Goal: Task Accomplishment & Management: Manage account settings

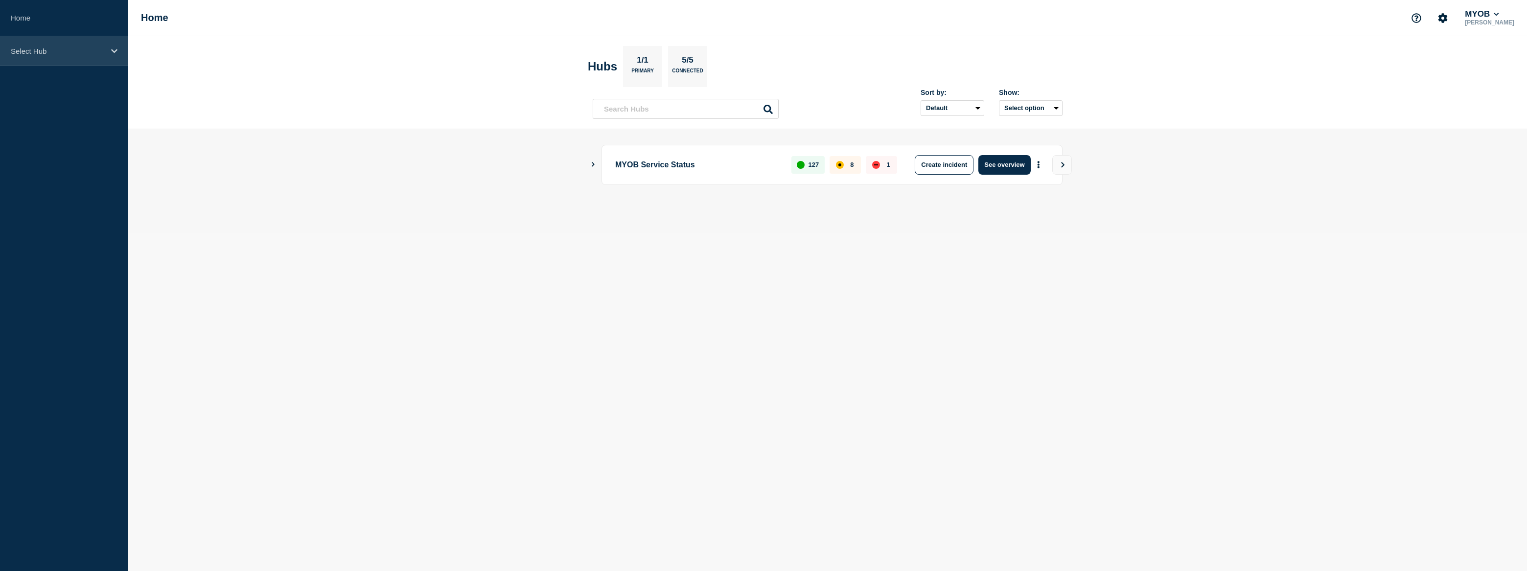
click at [82, 51] on p "Select Hub" at bounding box center [58, 51] width 94 height 8
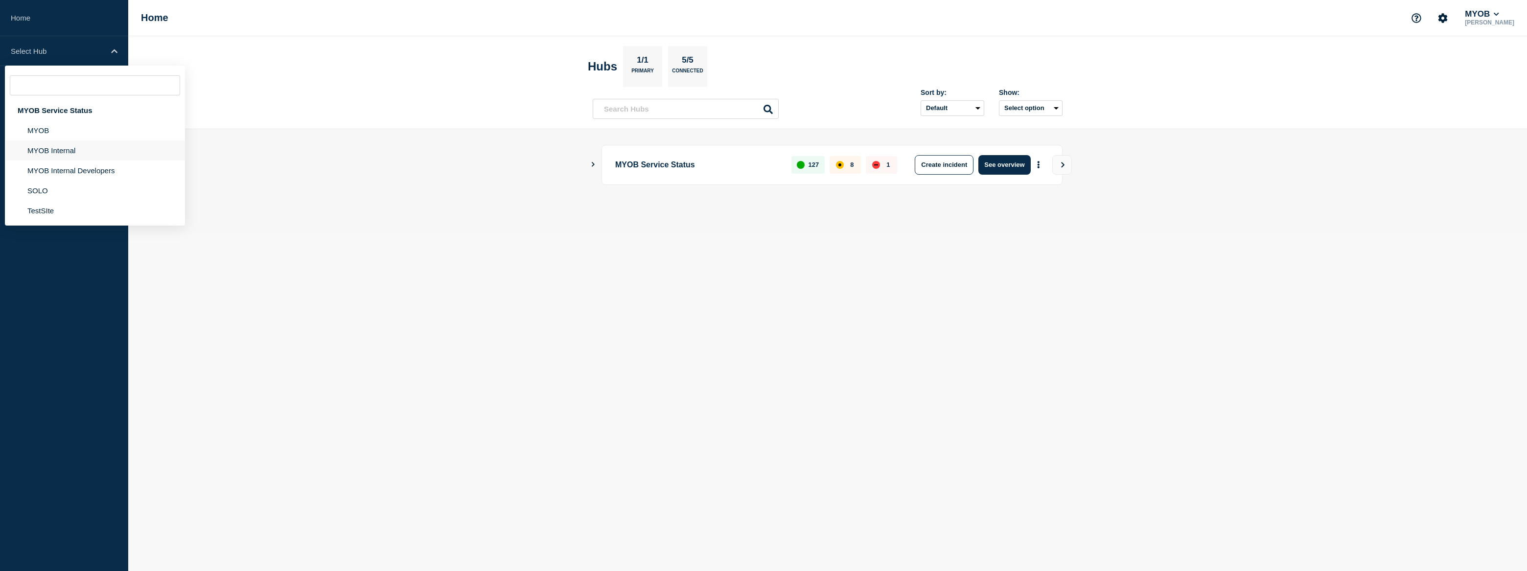
click at [74, 161] on li "MYOB Internal" at bounding box center [95, 171] width 180 height 20
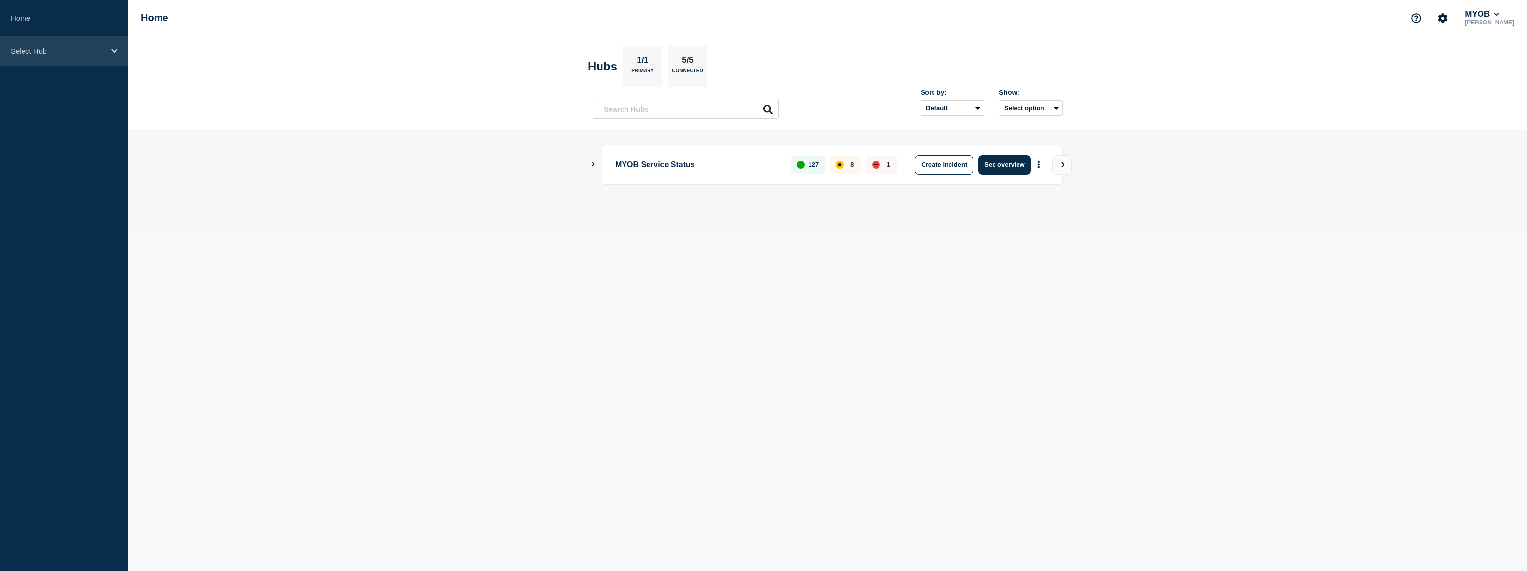
click at [81, 53] on p "Select Hub" at bounding box center [58, 51] width 94 height 8
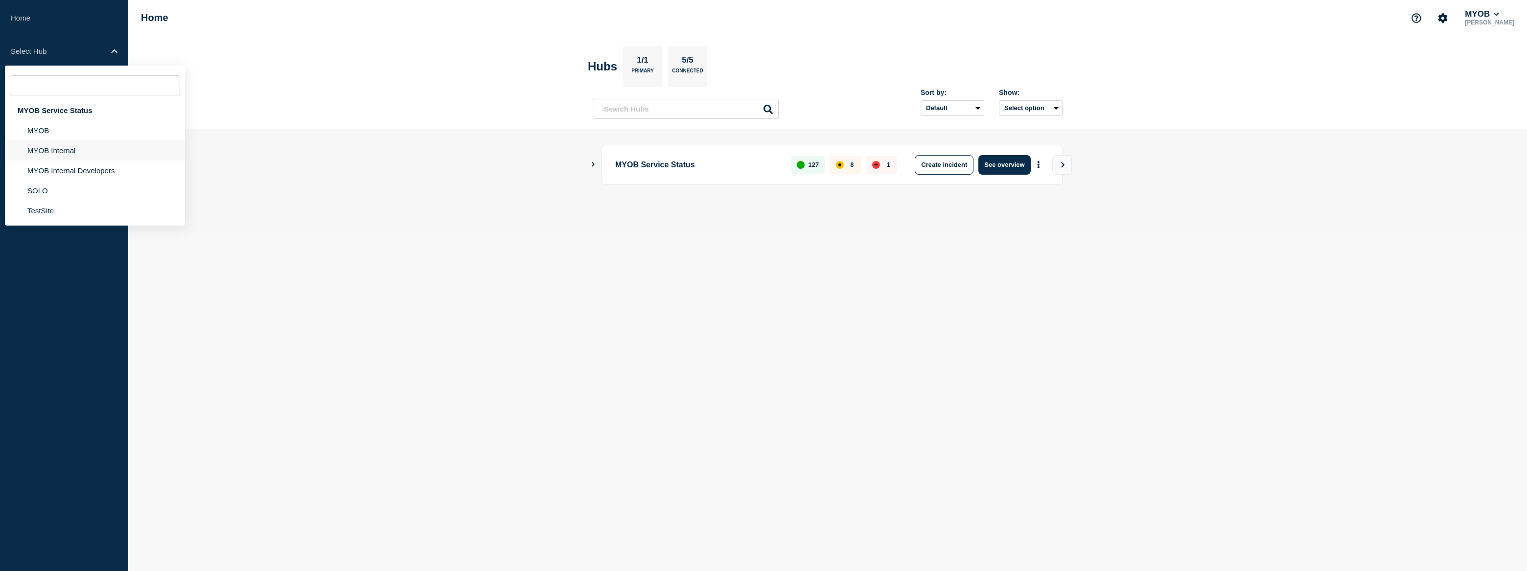
click at [79, 161] on li "MYOB Internal" at bounding box center [95, 171] width 180 height 20
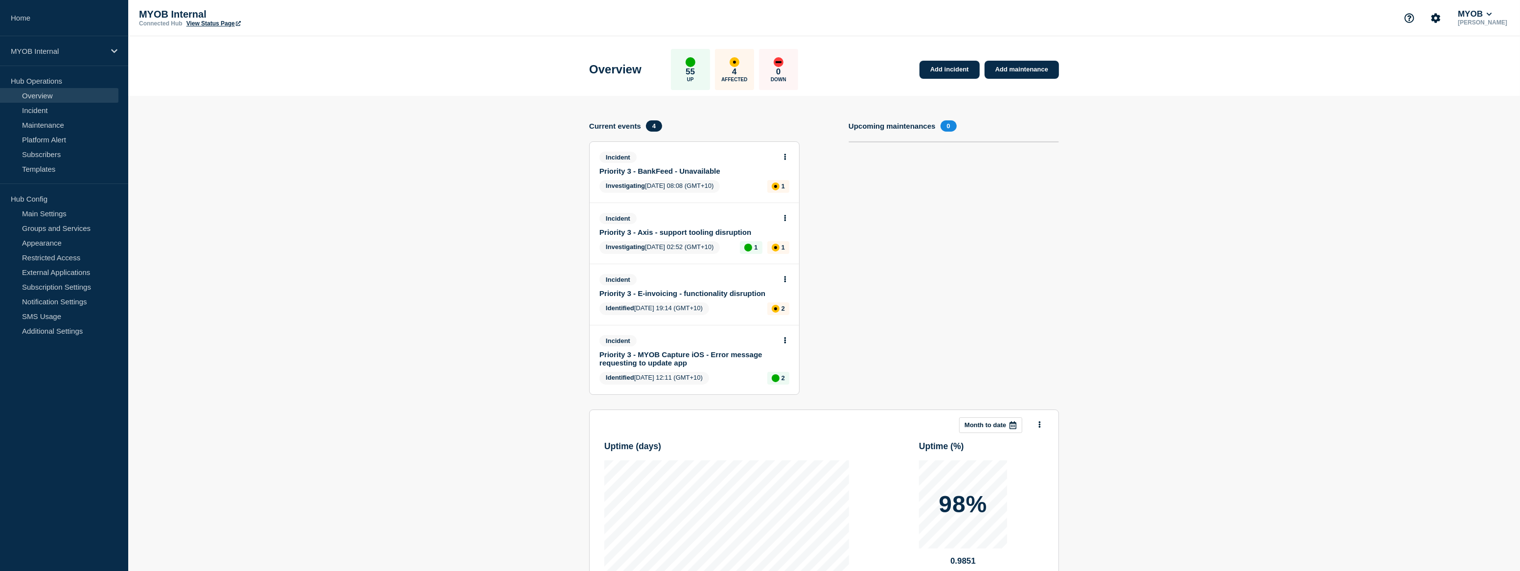
click at [709, 171] on link "Priority 3 - BankFeed - Unavailable" at bounding box center [688, 171] width 177 height 8
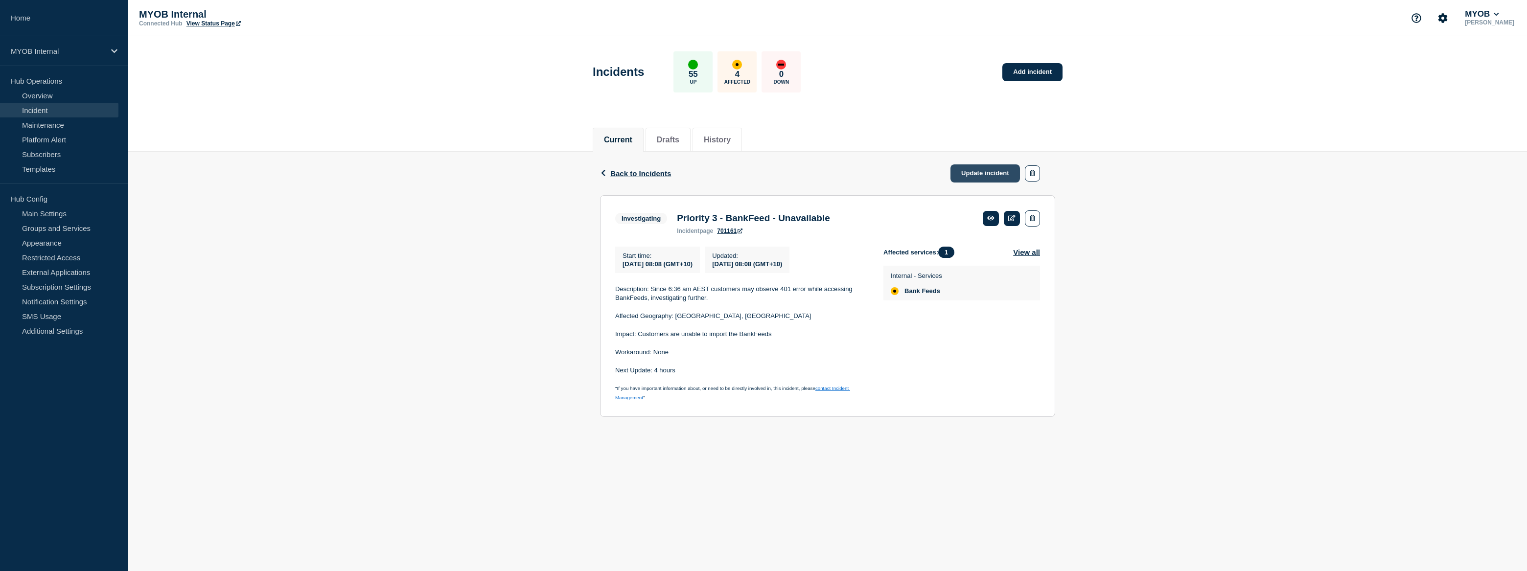
click at [982, 170] on link "Update incident" at bounding box center [985, 173] width 70 height 18
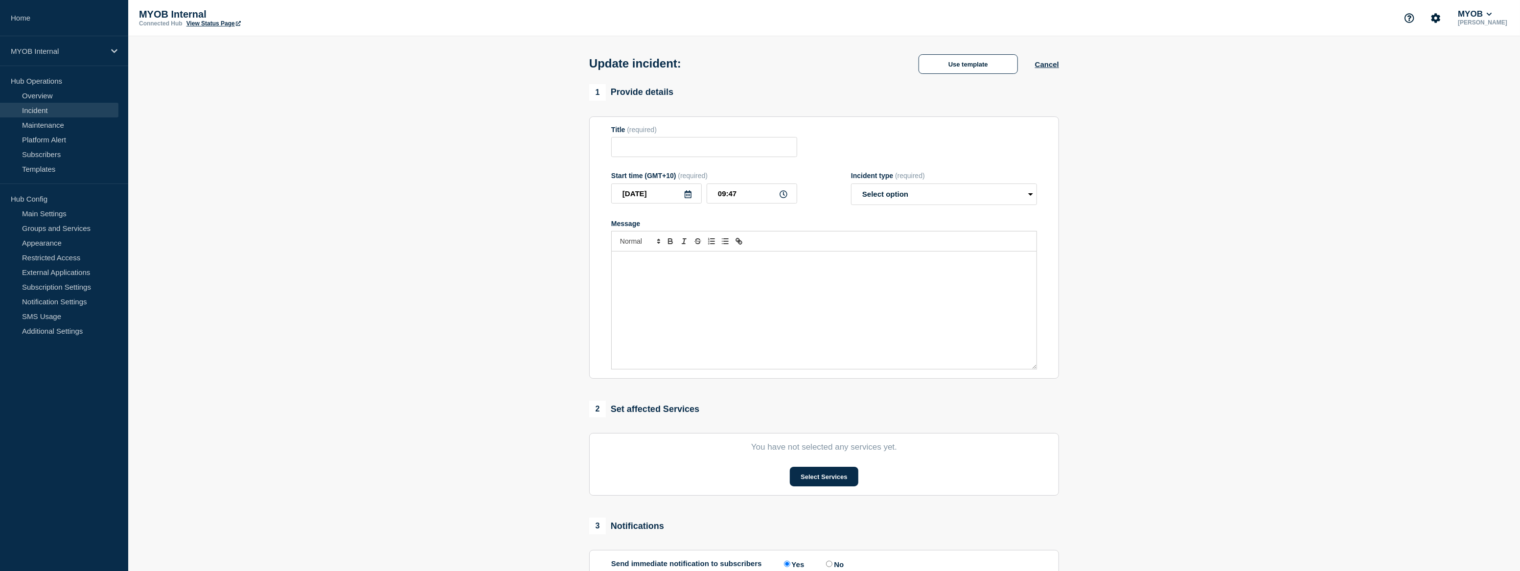
type input "Priority 3 - BankFeed - Unavailable"
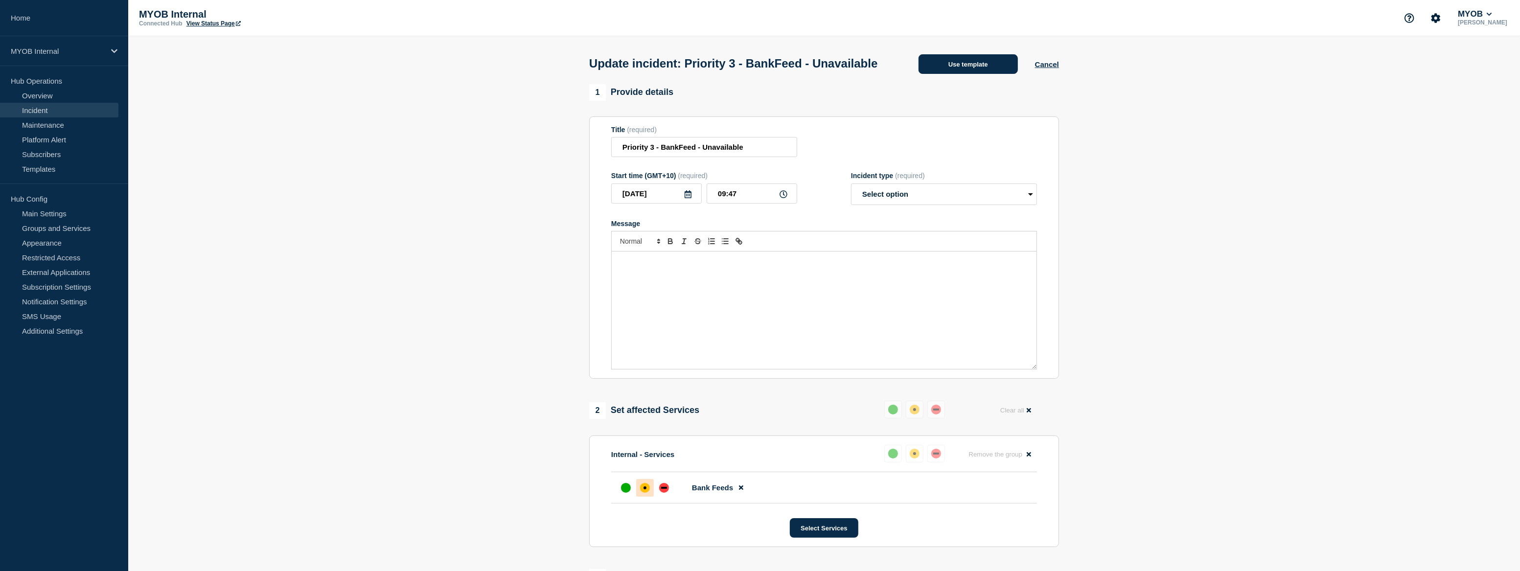
click at [960, 74] on button "Use template" at bounding box center [968, 64] width 99 height 20
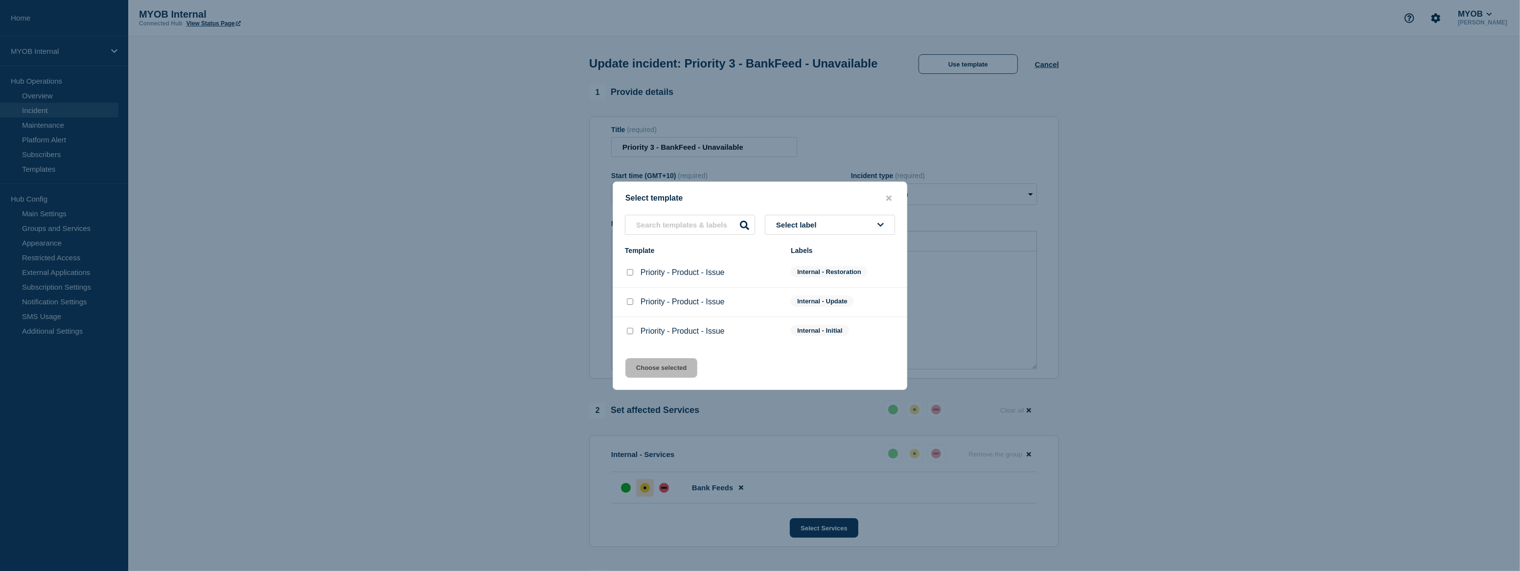
click at [628, 303] on input "Priority - Product - Issue checkbox" at bounding box center [630, 302] width 6 height 6
checkbox input "true"
click at [678, 377] on button "Choose selected" at bounding box center [662, 368] width 72 height 20
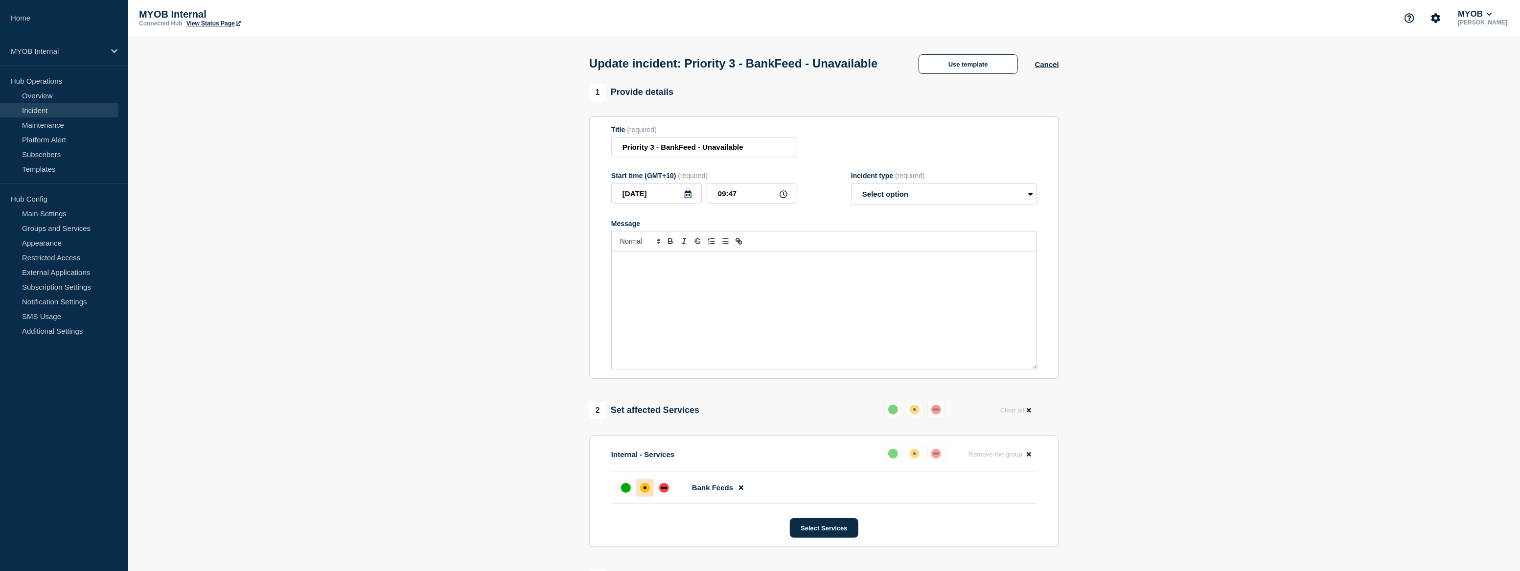
select select "identified"
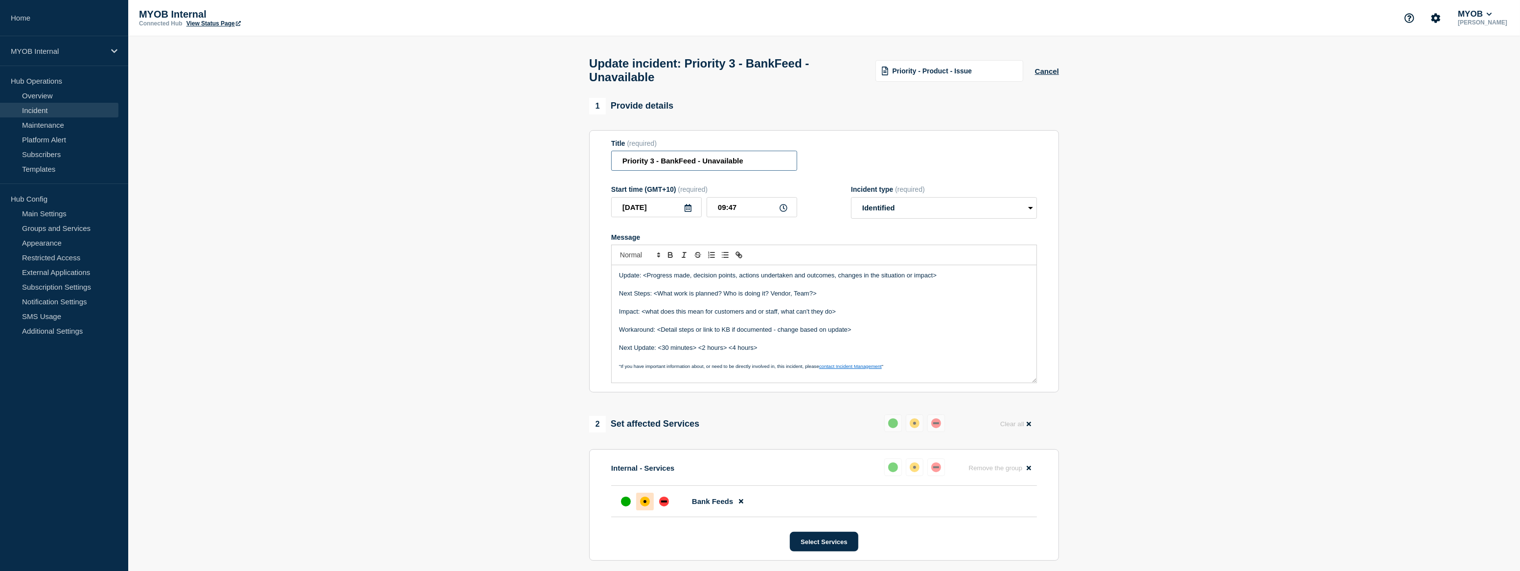
click at [679, 164] on input "Priority 3 - BankFeed - Unavailable" at bounding box center [704, 161] width 186 height 20
click at [742, 164] on input "Priority 3 - MYOB Acumatica - Unavailable" at bounding box center [704, 161] width 186 height 20
click at [764, 167] on input "Priority 3 - MYOB Acumatica - Unavailable" at bounding box center [704, 161] width 186 height 20
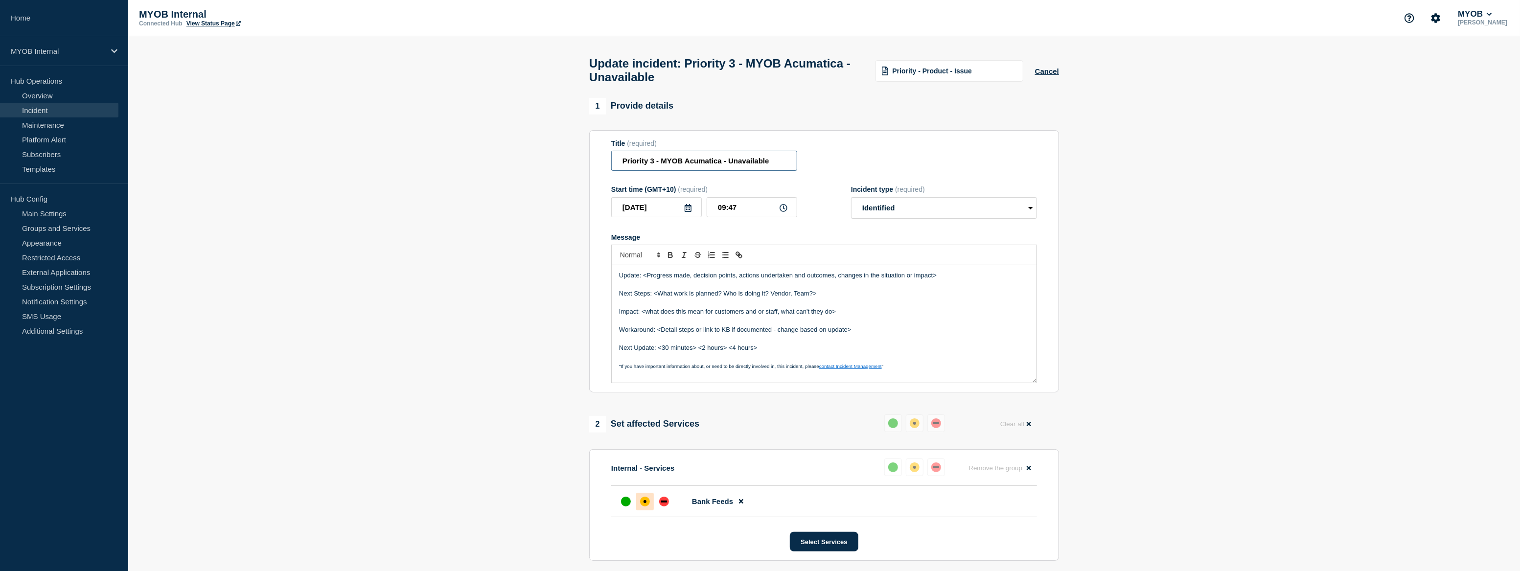
click at [764, 167] on input "Priority 3 - MYOB Acumatica - Unavailable" at bounding box center [704, 161] width 186 height 20
click at [769, 166] on input "Priority 3 - MYOB Acumatica - Unavailable" at bounding box center [704, 161] width 186 height 20
drag, startPoint x: 776, startPoint y: 165, endPoint x: 729, endPoint y: 165, distance: 47.0
click at [729, 165] on input "Priority 3 - MYOB Acumatica - Unavailable" at bounding box center [704, 161] width 186 height 20
click at [771, 166] on input "Priority 3 - MYOB Acumatica - BankFeeds" at bounding box center [704, 161] width 186 height 20
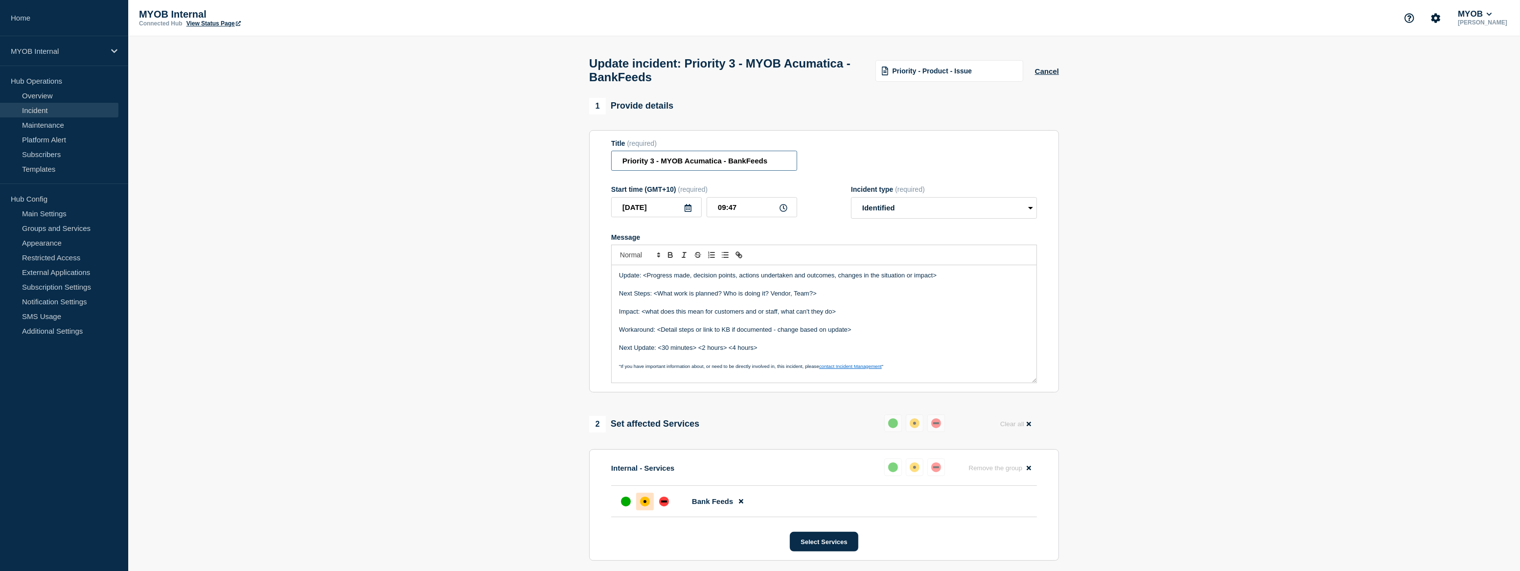
click at [760, 165] on input "Priority 3 - MYOB Acumatica - BankFeeds" at bounding box center [704, 161] width 186 height 20
click at [817, 155] on div "Title (required) Priority 3 - MYOB Acumatica - BankFeeds" at bounding box center [824, 155] width 426 height 32
click at [750, 166] on input "Priority 3 - MYOB Acumatica - BankFeeds" at bounding box center [704, 161] width 186 height 20
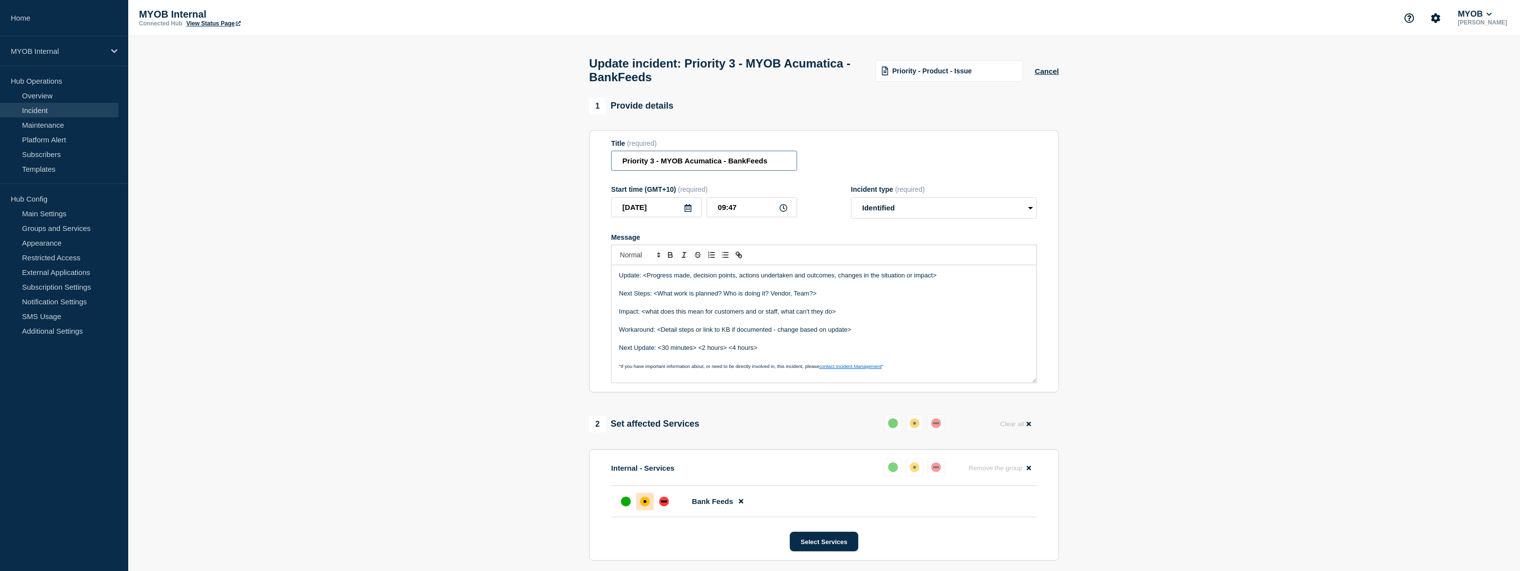
paste input "customers are getting error 401 for Bankfeeds"
click at [629, 171] on input "Priority 3 - MYOB Acumatica - customers are getting error 401 for Bankfeeds" at bounding box center [704, 161] width 186 height 20
type input "Priority 3 - MYOB Acumatica - Customers are getting error 401 for Bankfeeds"
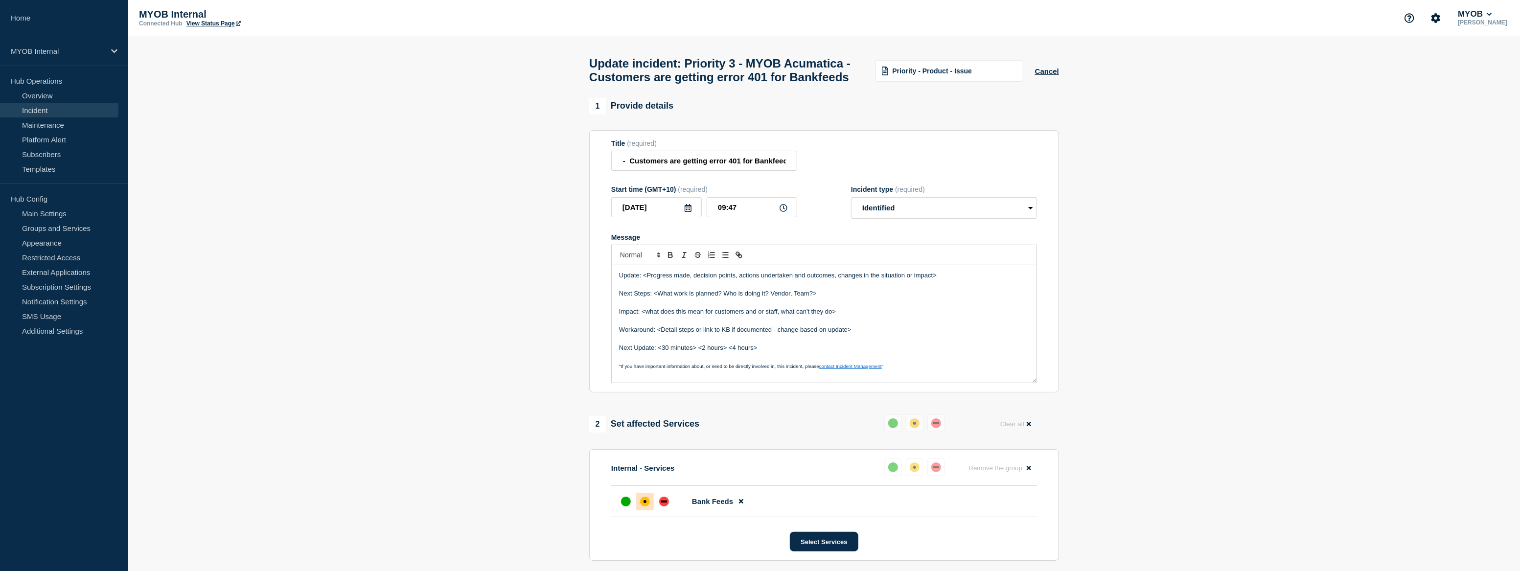
scroll to position [0, 0]
drag, startPoint x: 957, startPoint y: 302, endPoint x: 645, endPoint y: 299, distance: 312.8
click at [645, 280] on p "Update: <Progress made, decision points, actions undertaken and outcomes, chang…" at bounding box center [824, 275] width 410 height 9
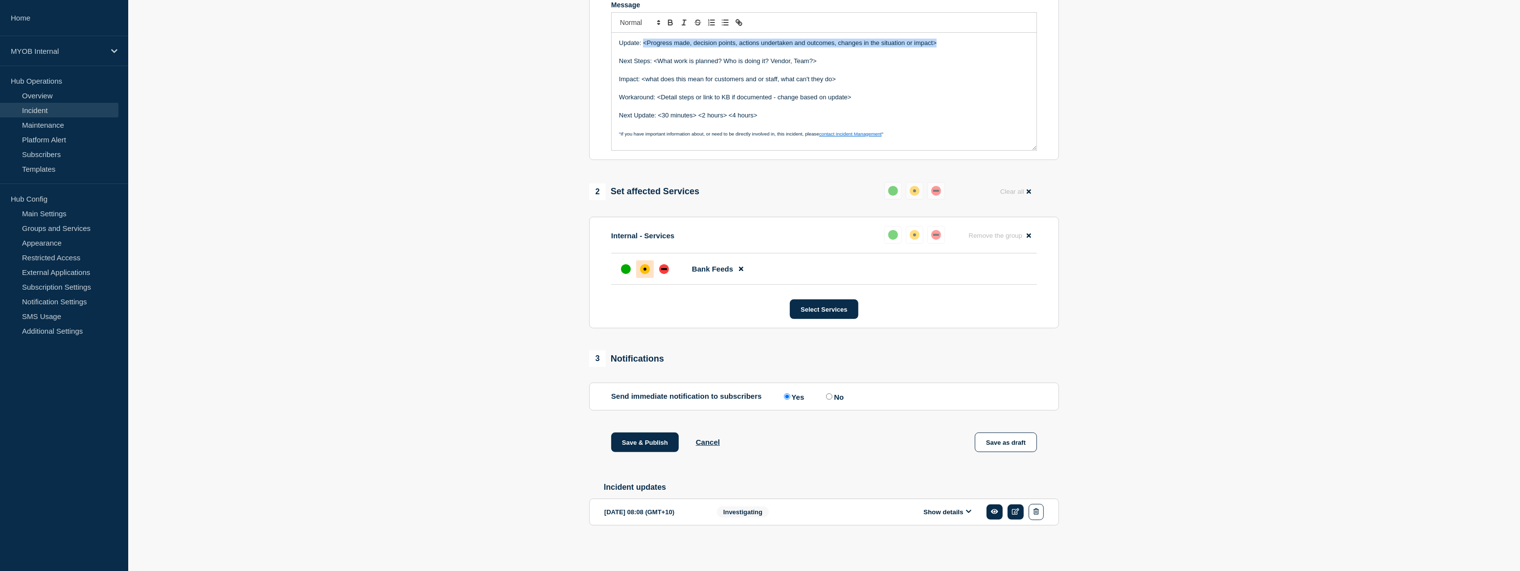
scroll to position [255, 0]
click at [939, 510] on button "Show details" at bounding box center [948, 512] width 54 height 8
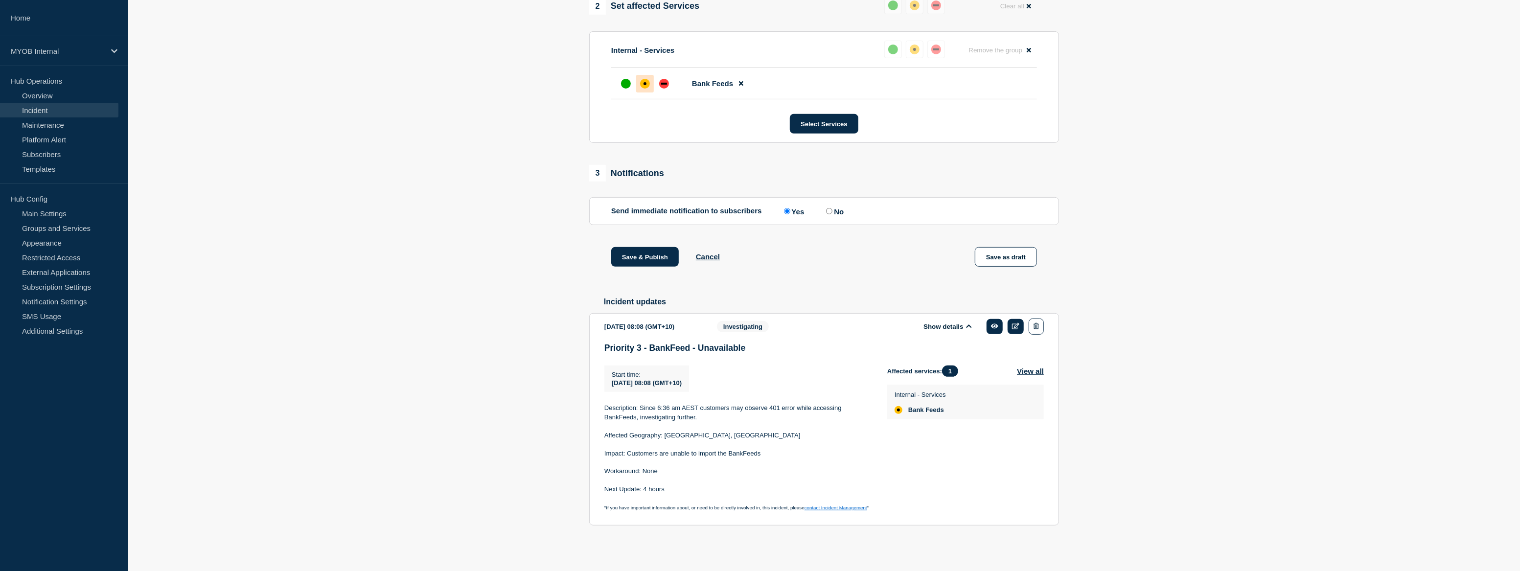
scroll to position [441, 0]
drag, startPoint x: 695, startPoint y: 419, endPoint x: 638, endPoint y: 407, distance: 58.6
click at [638, 407] on p "Description: Since 6:36 am AEST customers may observe 401 error while accessing…" at bounding box center [737, 413] width 267 height 18
copy p "Since 6:36 am AEST customers may observe 401 error while accessing BankFeeds, i…"
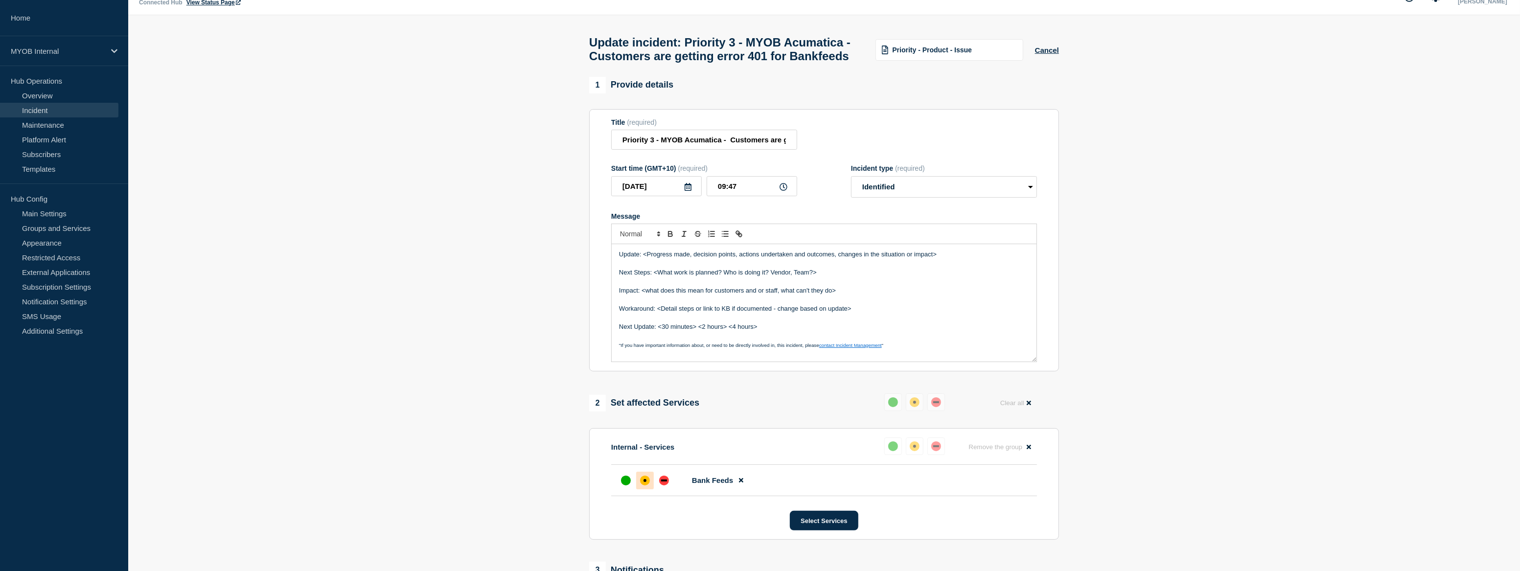
scroll to position [0, 0]
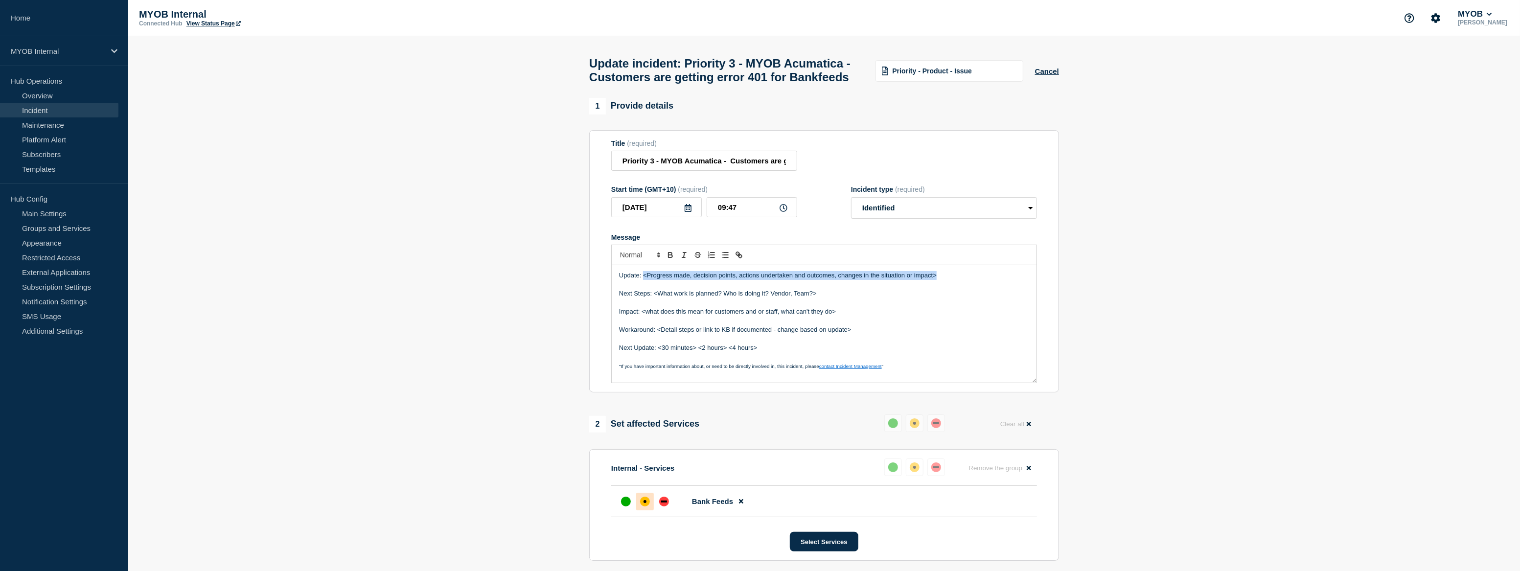
drag, startPoint x: 947, startPoint y: 300, endPoint x: 642, endPoint y: 295, distance: 305.0
click at [642, 280] on p "Update: <Progress made, decision points, actions undertaken and outcomes, chang…" at bounding box center [824, 275] width 410 height 9
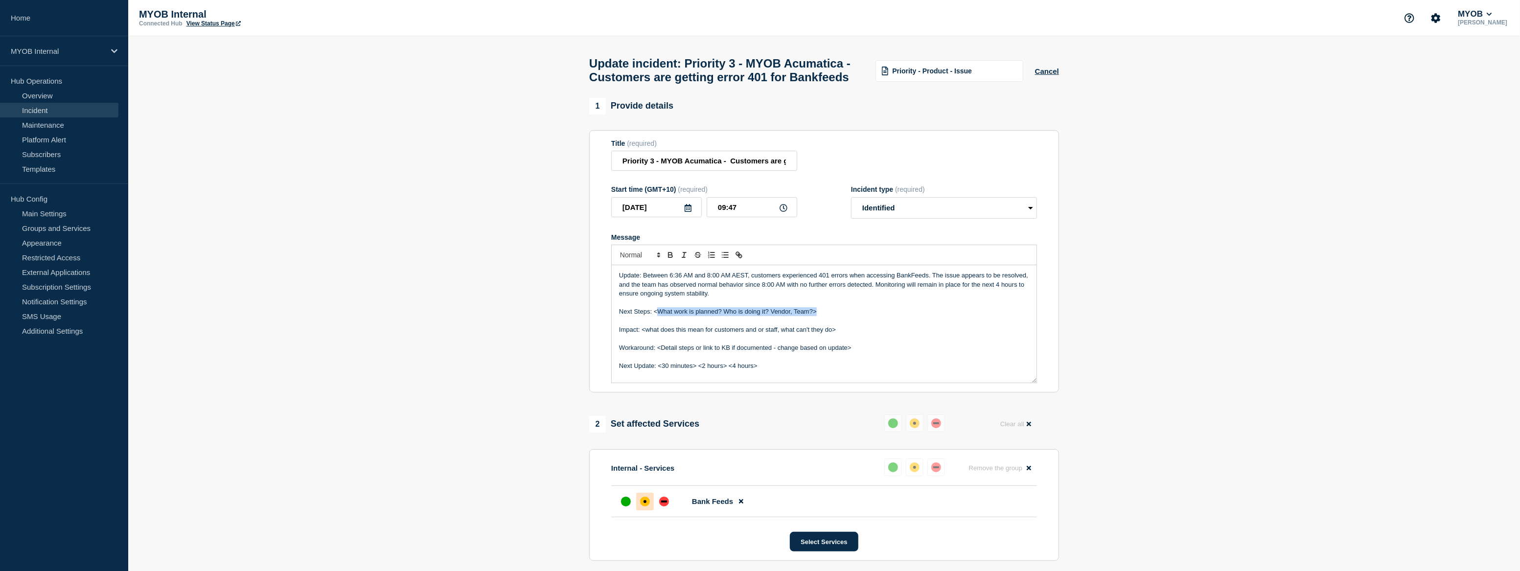
drag, startPoint x: 829, startPoint y: 332, endPoint x: 657, endPoint y: 333, distance: 172.3
click at [657, 316] on p "Next Steps: <What work is planned? Who is doing it? Vendor, Team?>" at bounding box center [824, 311] width 410 height 9
click at [857, 334] on p "Impact: <what does this mean for customers and or staff, what can't they do>" at bounding box center [824, 329] width 410 height 9
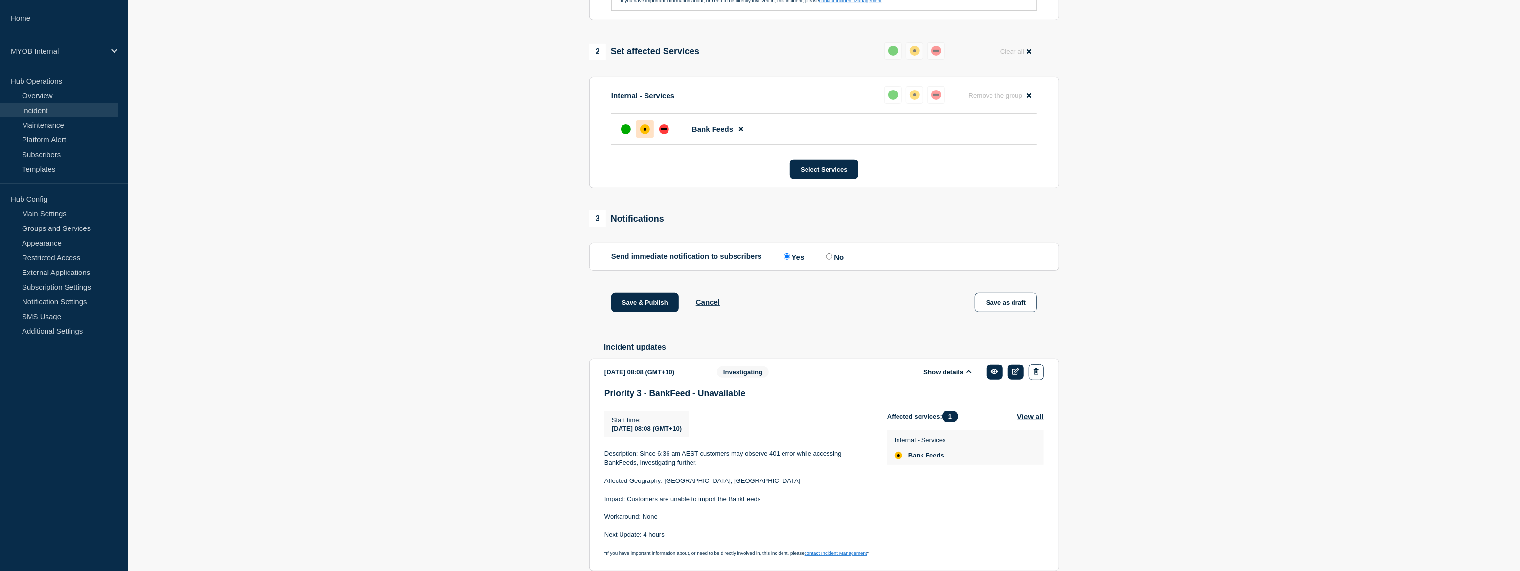
scroll to position [441, 0]
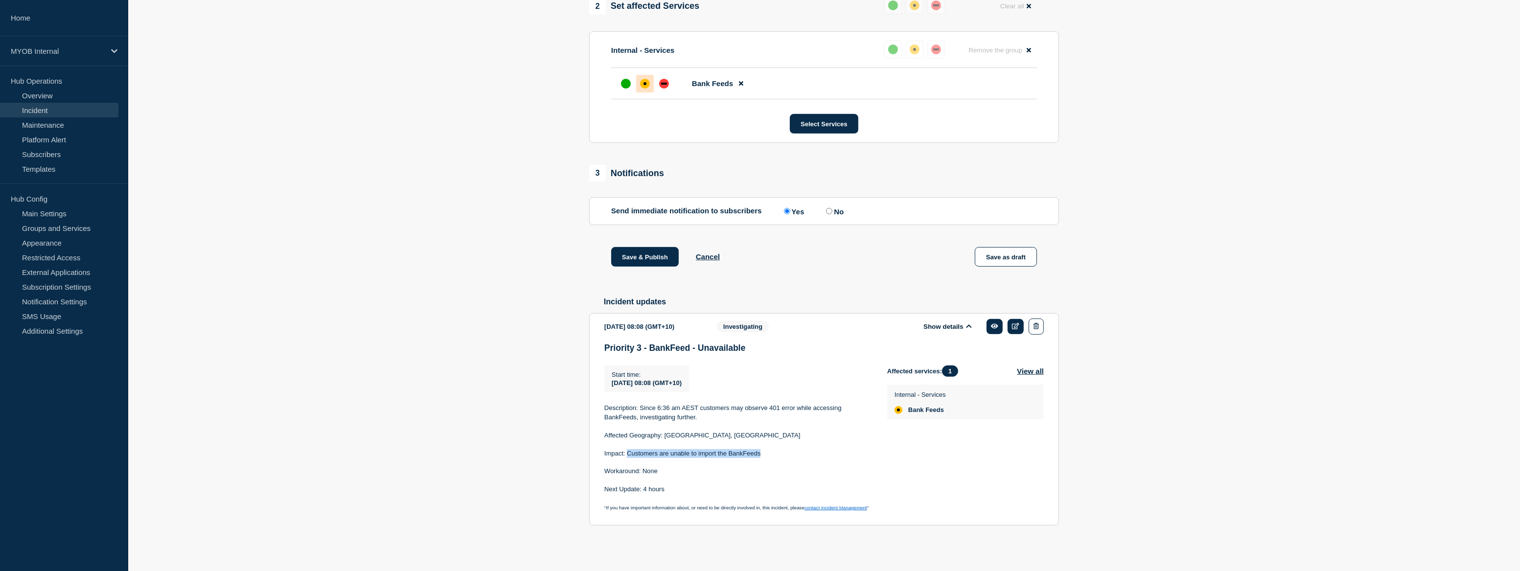
drag, startPoint x: 768, startPoint y: 455, endPoint x: 627, endPoint y: 457, distance: 141.0
click at [627, 457] on p "Impact: Customers are unable to import the BankFeeds" at bounding box center [737, 453] width 267 height 9
copy p "Customers are unable to import the BankFeeds"
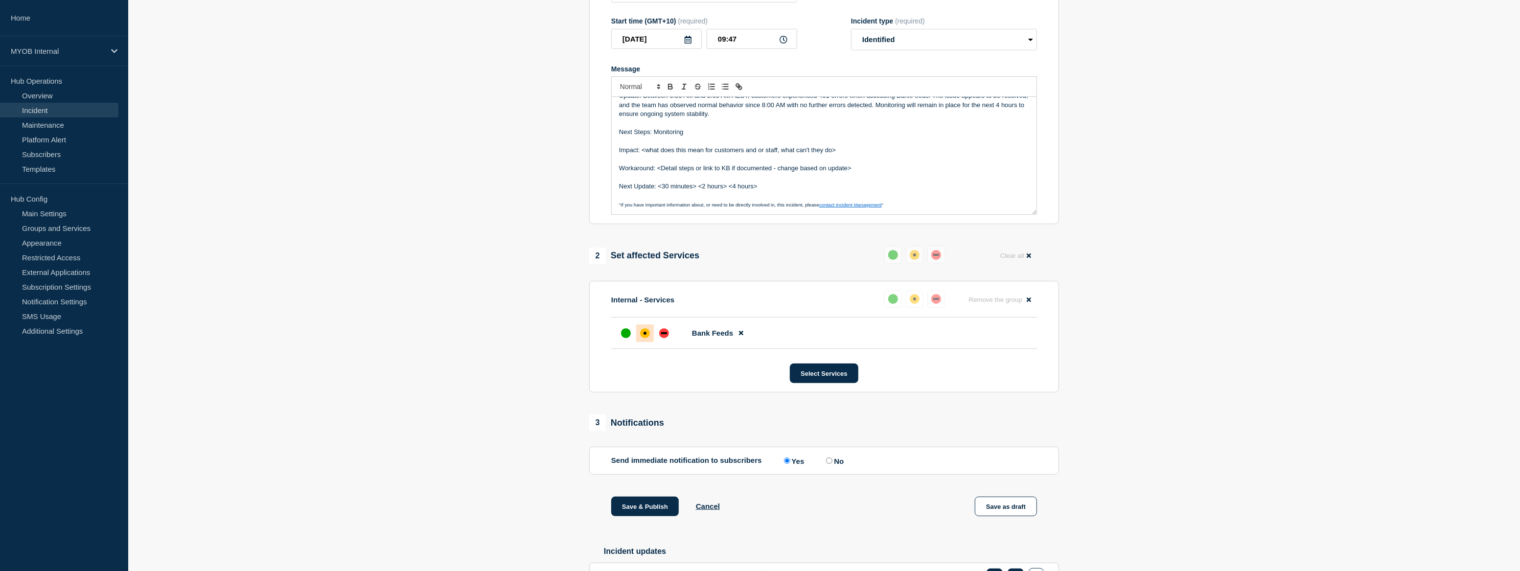
scroll to position [85, 0]
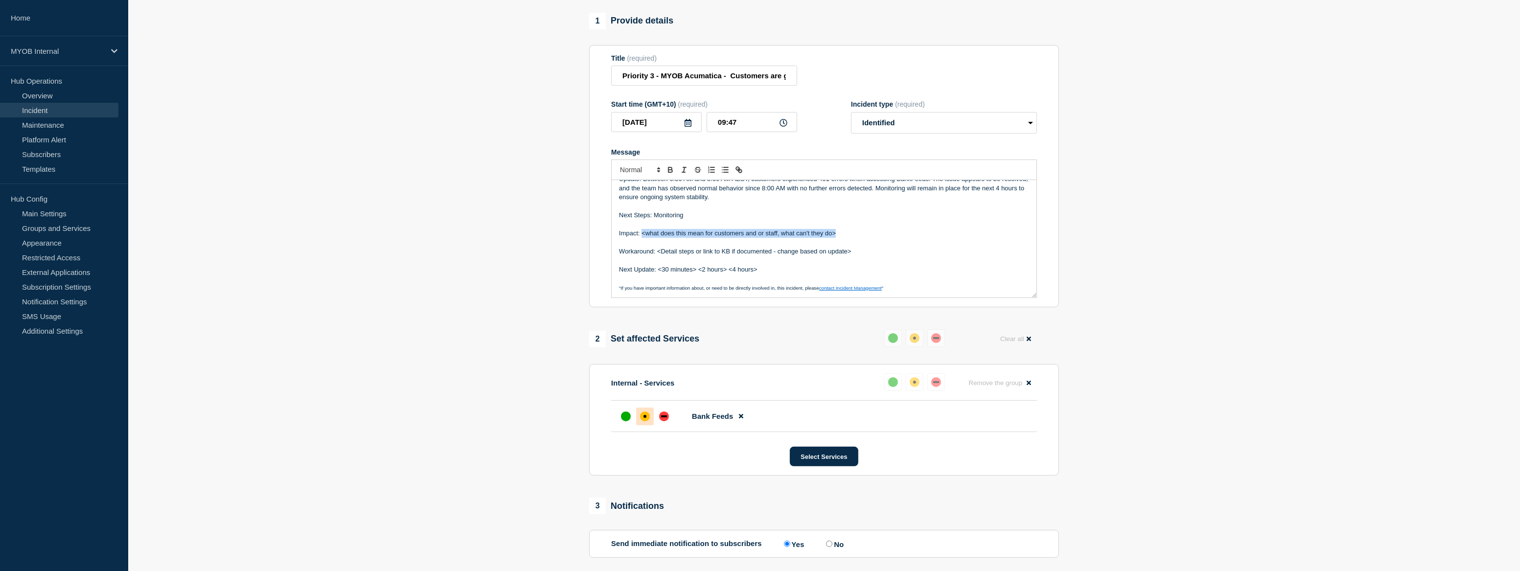
drag, startPoint x: 847, startPoint y: 253, endPoint x: 642, endPoint y: 255, distance: 205.1
click at [642, 238] on p "Impact: <what does this mean for customers and or staff, what can't they do>" at bounding box center [824, 233] width 410 height 9
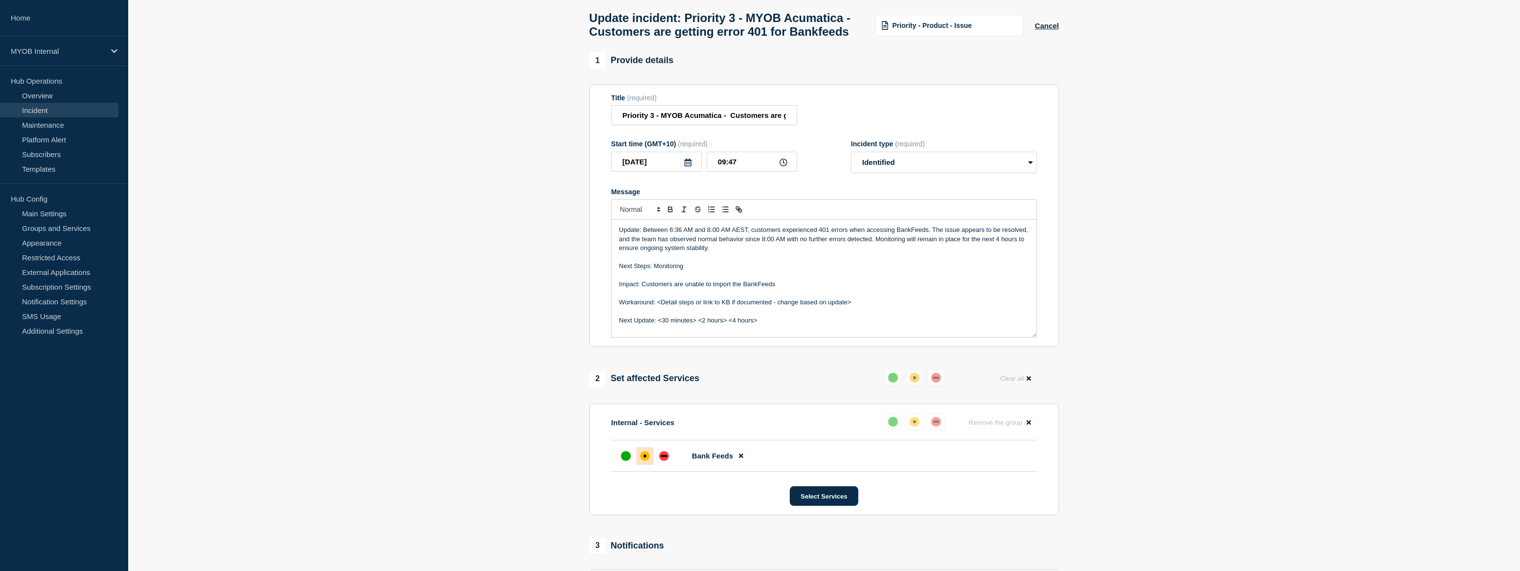
scroll to position [41, 0]
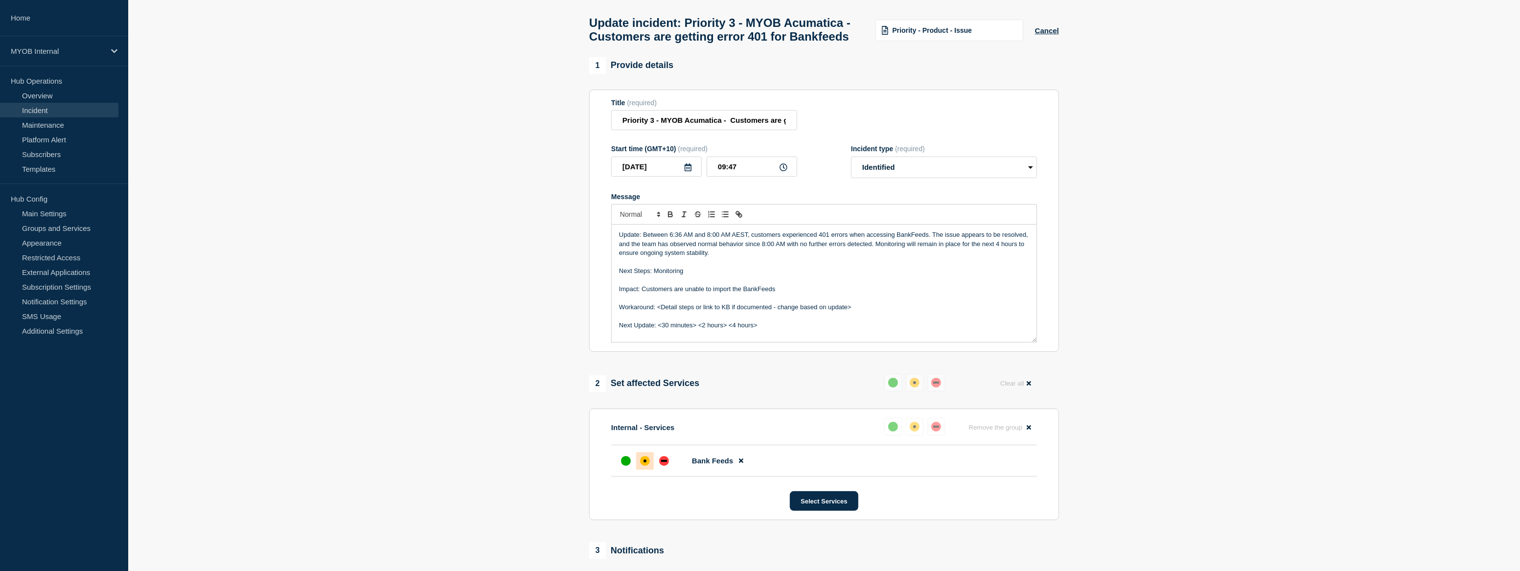
click at [954, 255] on p "Update: Between 6:36 AM and 8:00 AM AEST, customers experienced 401 errors when…" at bounding box center [824, 244] width 410 height 27
click at [690, 257] on p "Update: Between 6:36 AM and 8:00 AM AEST, customers experienced 401 errors when…" at bounding box center [824, 244] width 410 height 27
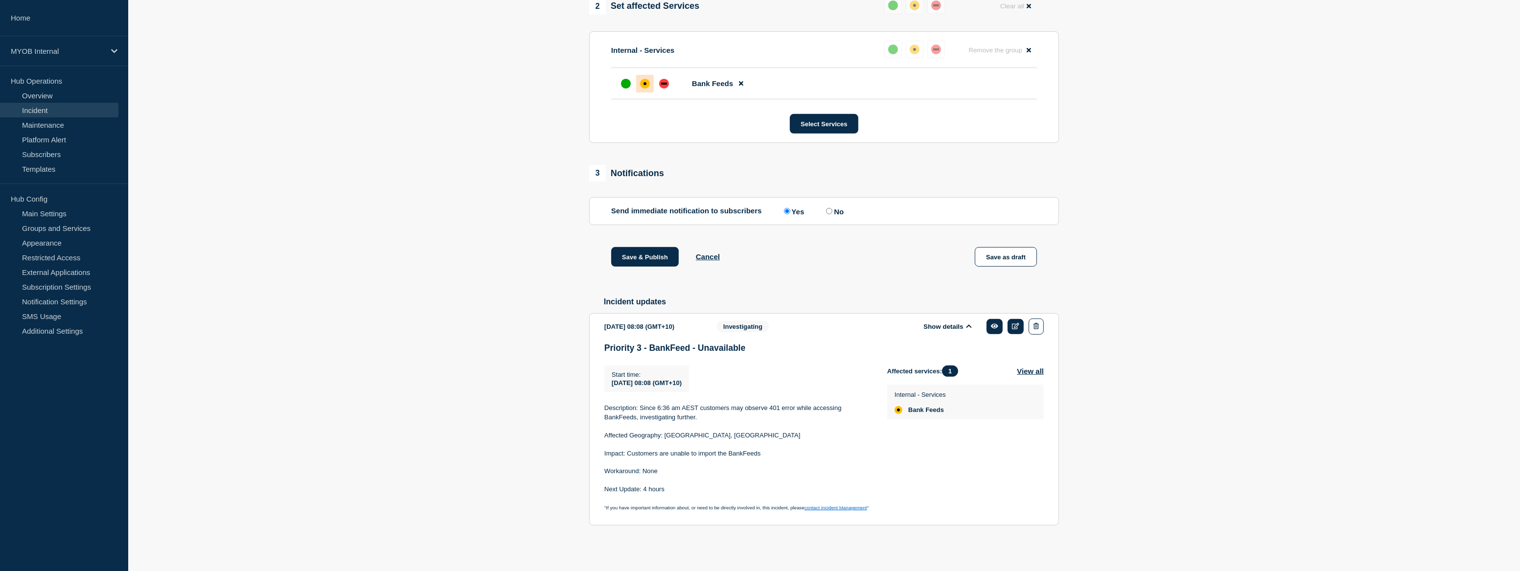
scroll to position [441, 0]
drag, startPoint x: 672, startPoint y: 494, endPoint x: 594, endPoint y: 471, distance: 82.2
click at [594, 471] on section "[DATE] 08:08 (GMT+10) Show details Investigating Priority 3 - BankFeed - Unavai…" at bounding box center [824, 419] width 470 height 212
copy div "Workaround: None Next Update: 4 hours"
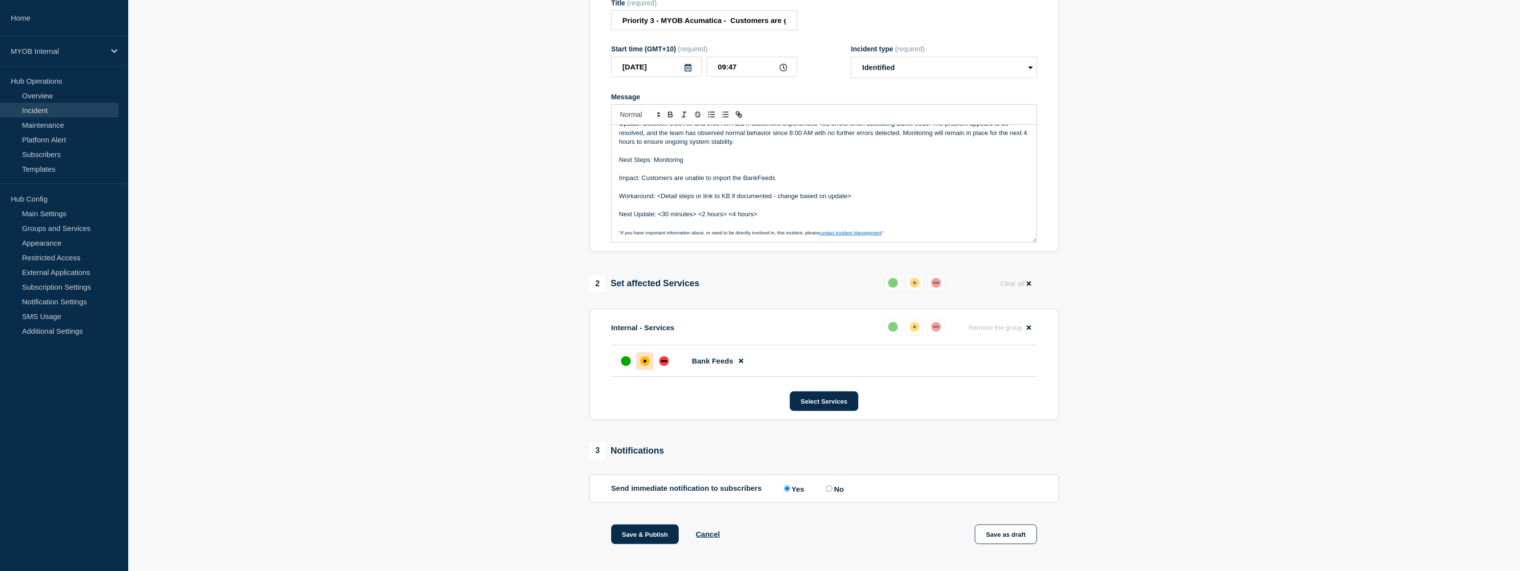
scroll to position [130, 0]
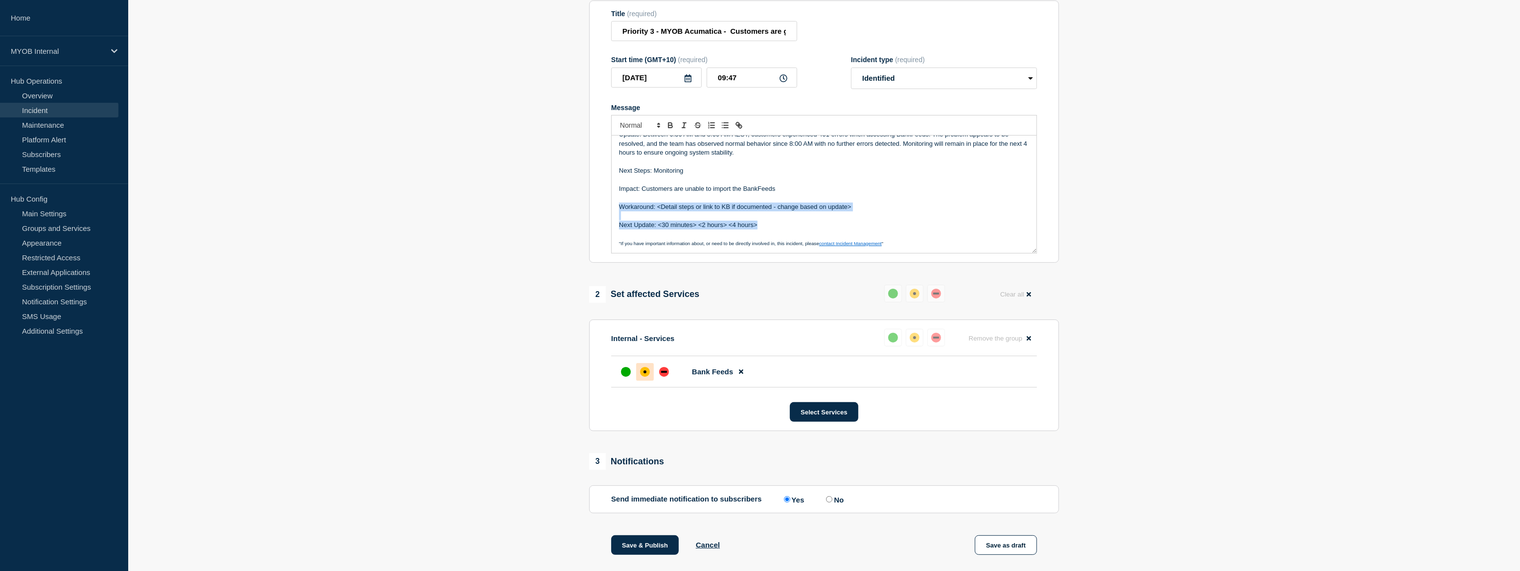
drag, startPoint x: 762, startPoint y: 247, endPoint x: 615, endPoint y: 230, distance: 147.8
click at [615, 230] on div "Update: Between 6:36 AM and 8:00 AM AEST, customers experienced 401 errors when…" at bounding box center [824, 194] width 425 height 117
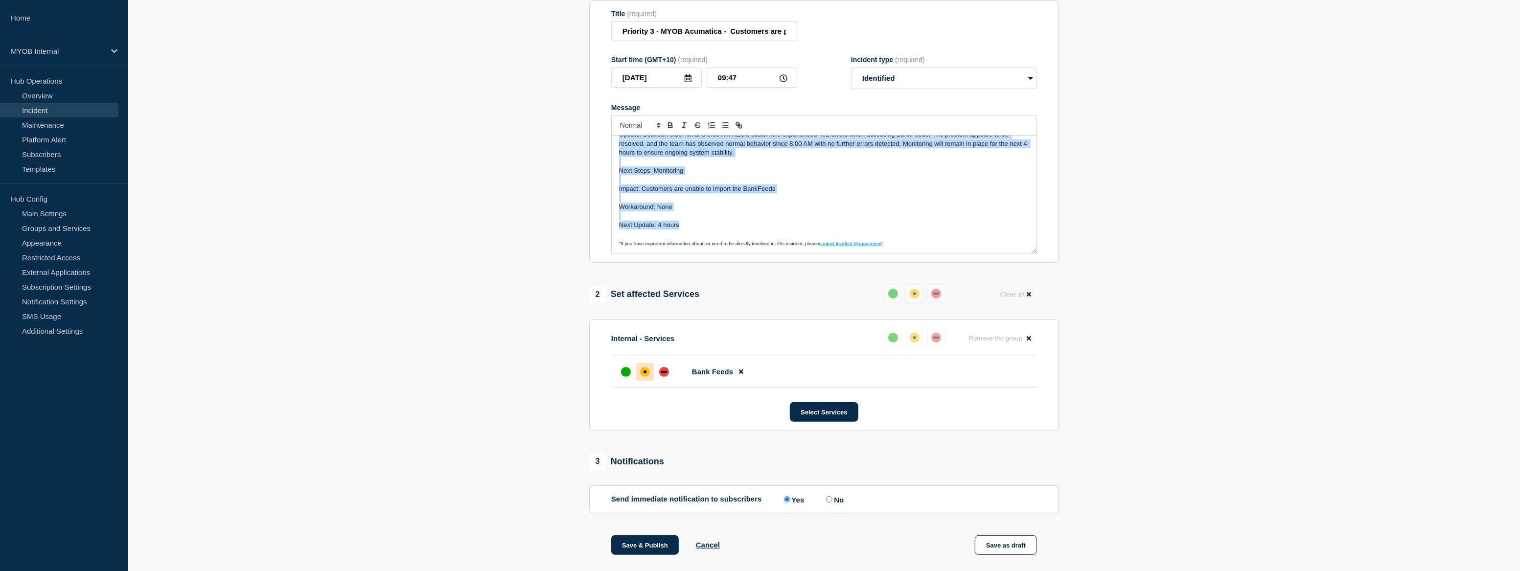
scroll to position [0, 0]
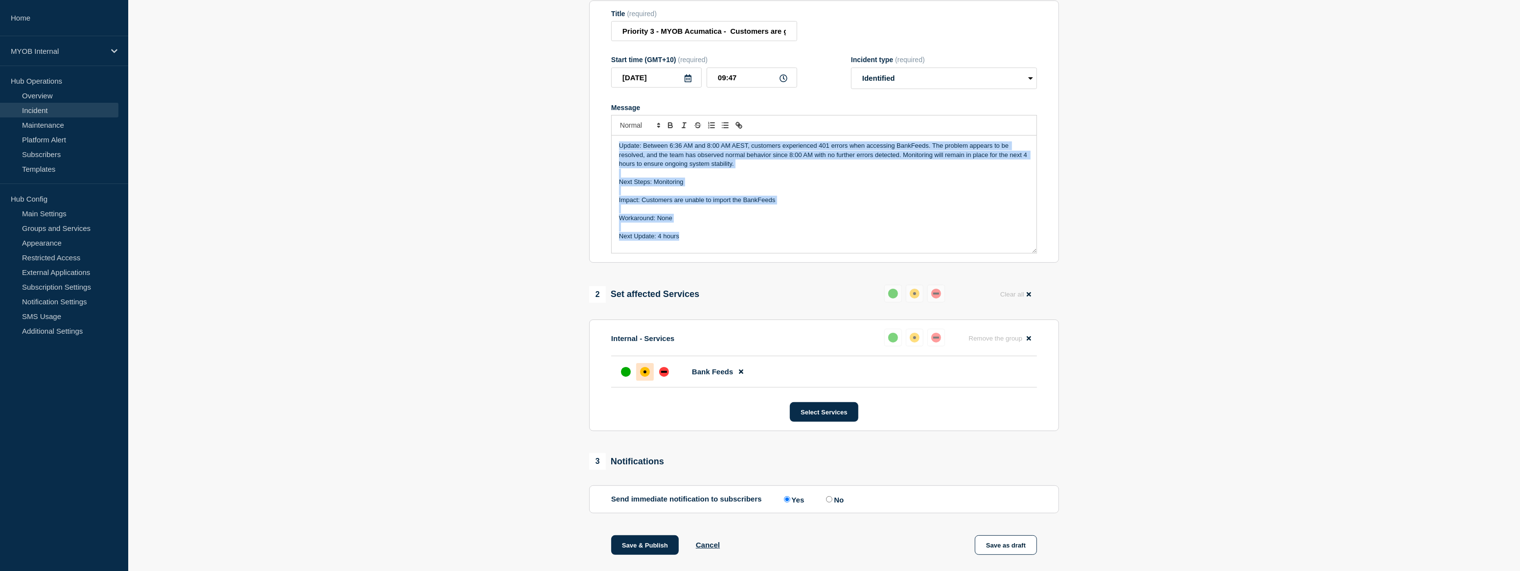
drag, startPoint x: 690, startPoint y: 250, endPoint x: 588, endPoint y: 147, distance: 145.0
click at [588, 147] on div "1 Provide details Title (required) Priority 3 - MYOB Acumatica - Customers are …" at bounding box center [824, 406] width 481 height 877
copy div "Update: Between 6:36 AM and 8:00 AM AEST, customers experienced 401 errors when…"
click at [842, 422] on button "Select Services" at bounding box center [824, 412] width 68 height 20
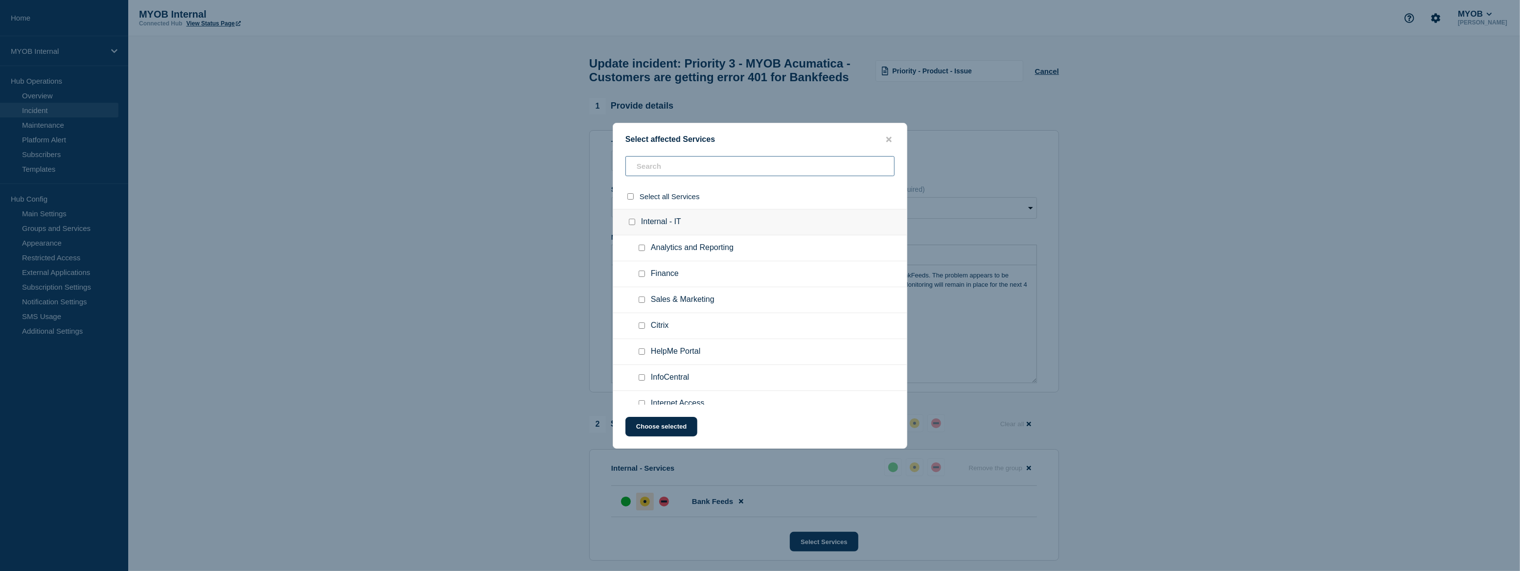
click at [703, 170] on input "text" at bounding box center [760, 166] width 269 height 20
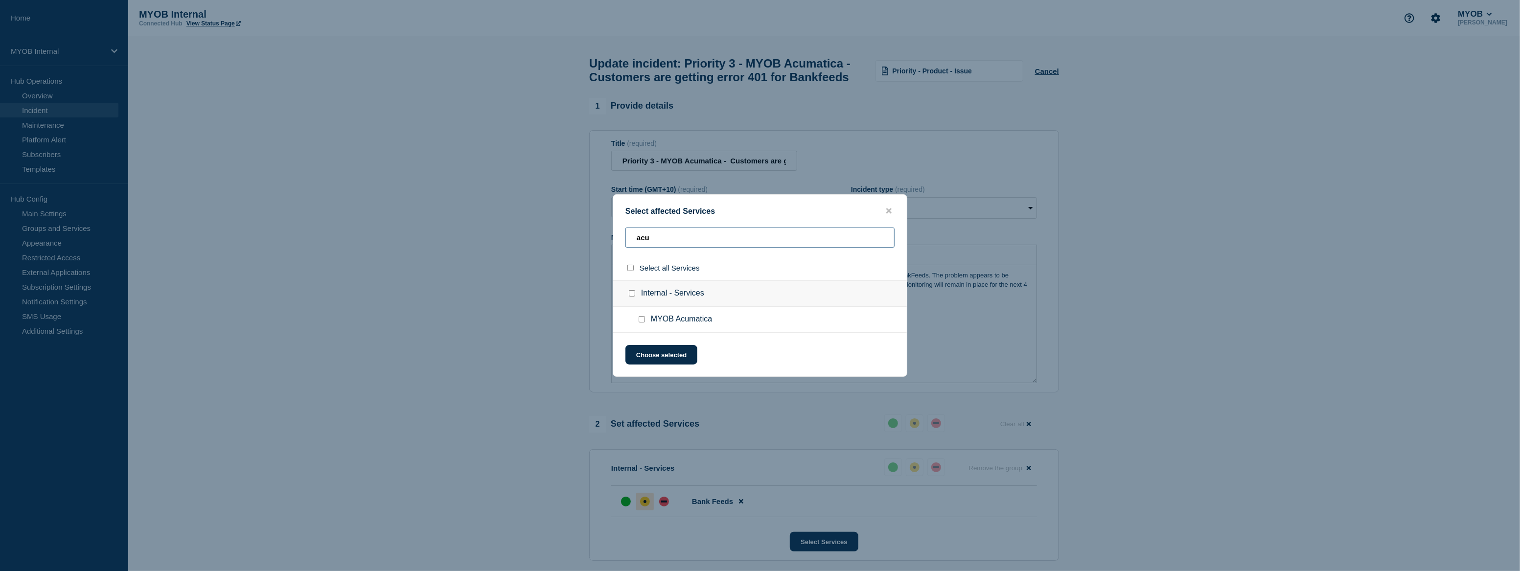
type input "acu"
click at [644, 314] on ul "MYOB Acumatica" at bounding box center [760, 320] width 294 height 26
click at [641, 322] on input "MYOB Acumatica checkbox" at bounding box center [642, 319] width 6 height 6
checkbox input "true"
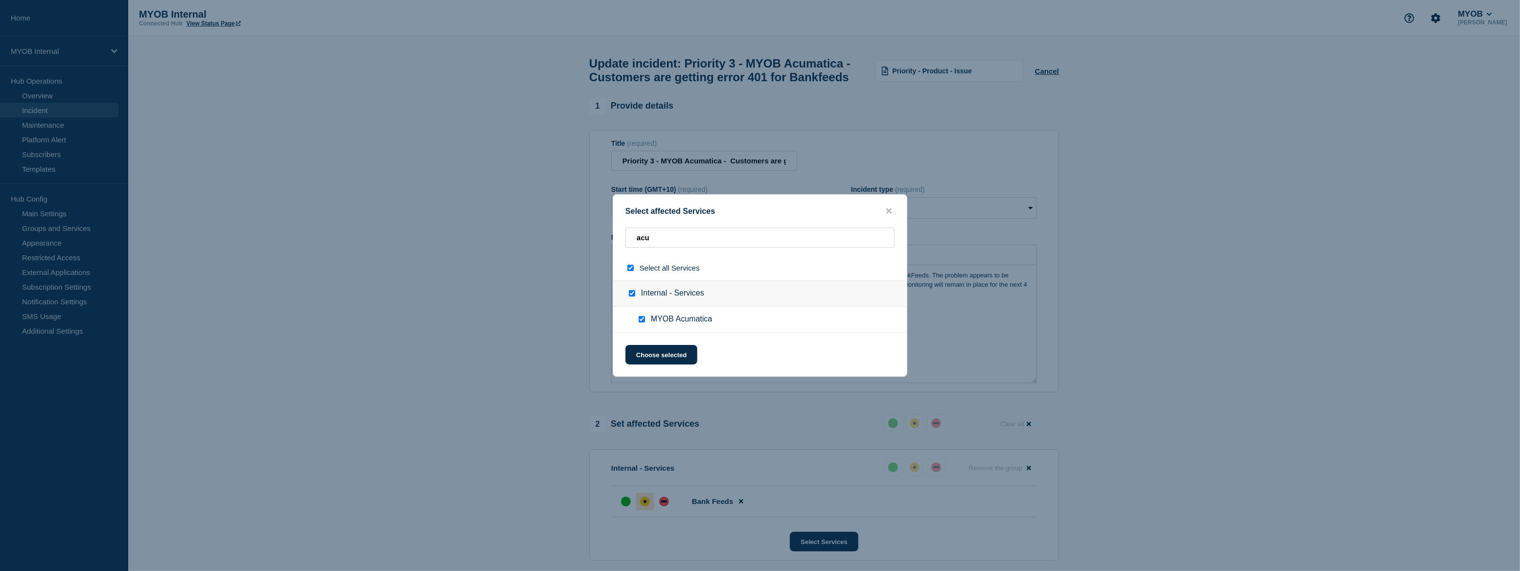
checkbox input "true"
click at [679, 356] on button "Choose selected" at bounding box center [662, 355] width 72 height 20
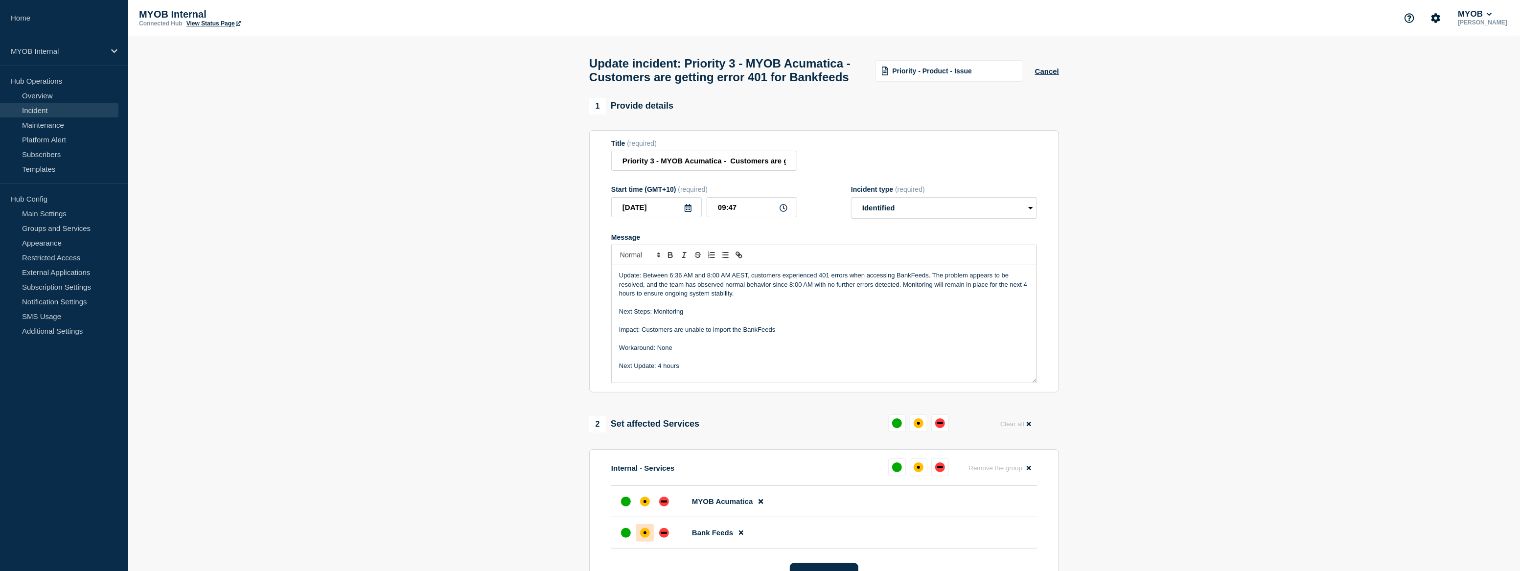
click at [1140, 333] on section "1 Provide details Title (required) Priority 3 - MYOB Acumatica - Customers are …" at bounding box center [824, 552] width 1392 height 908
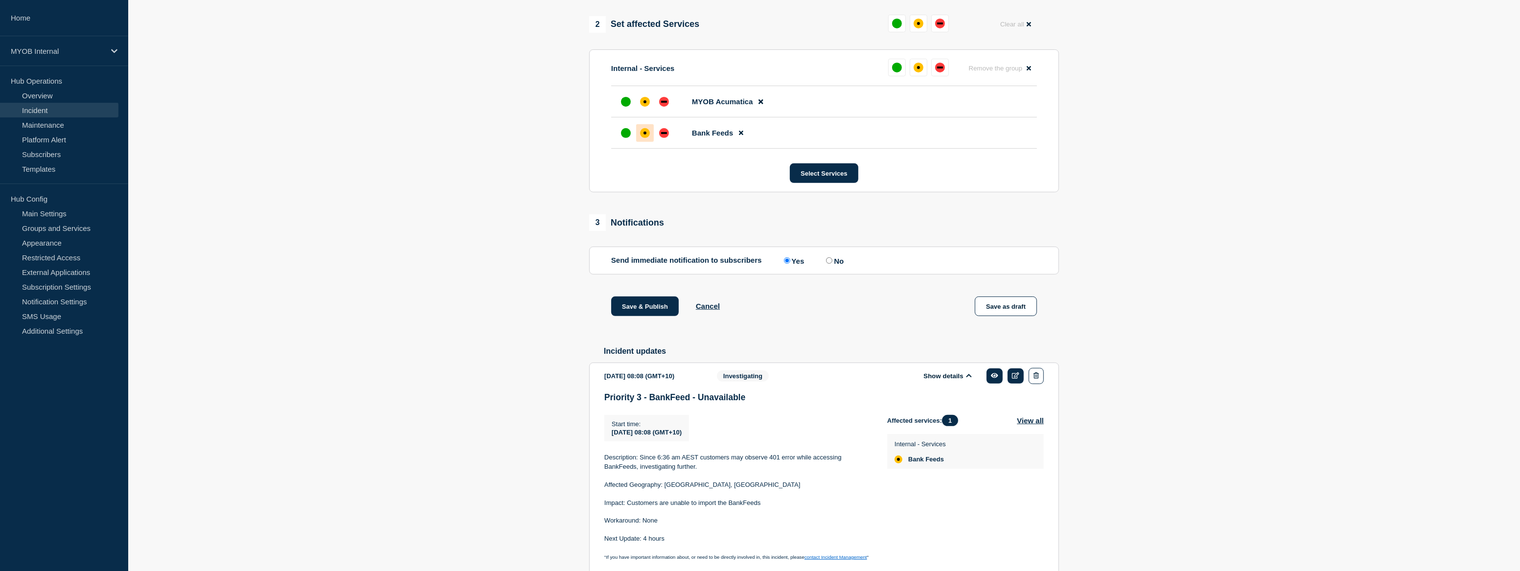
scroll to position [400, 0]
click at [623, 106] on div "up" at bounding box center [626, 101] width 10 height 10
click at [624, 138] on div "up" at bounding box center [626, 133] width 10 height 10
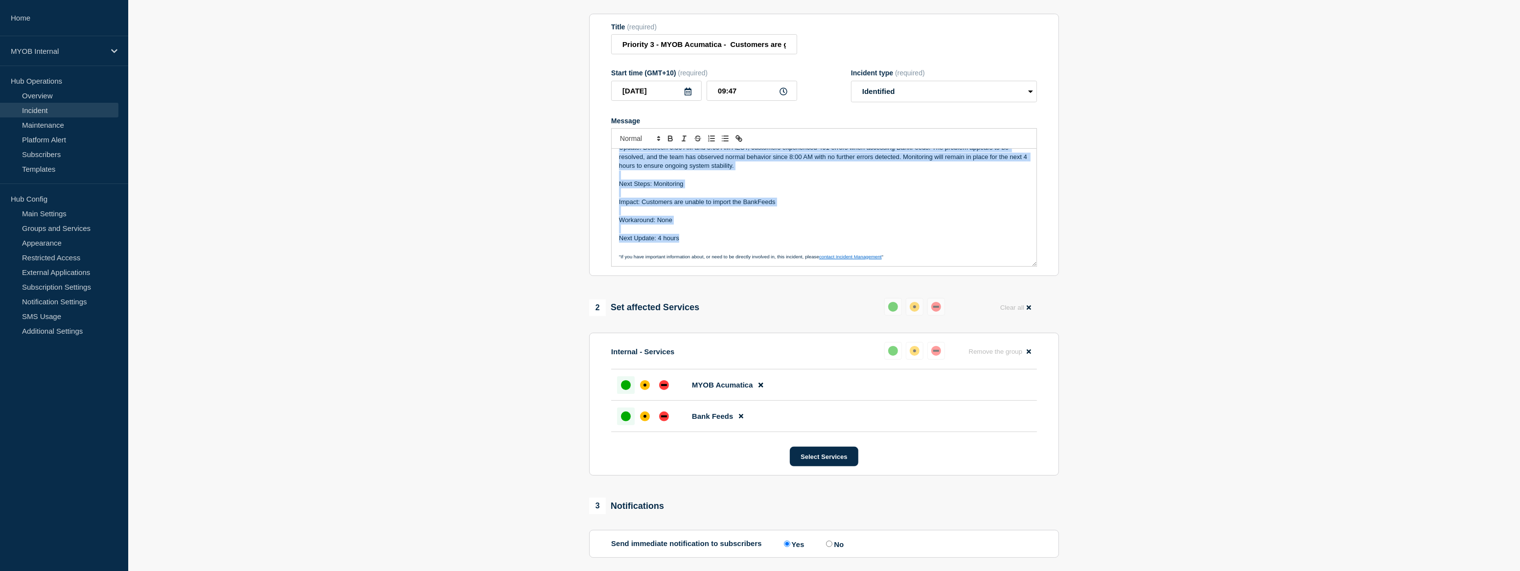
scroll to position [0, 0]
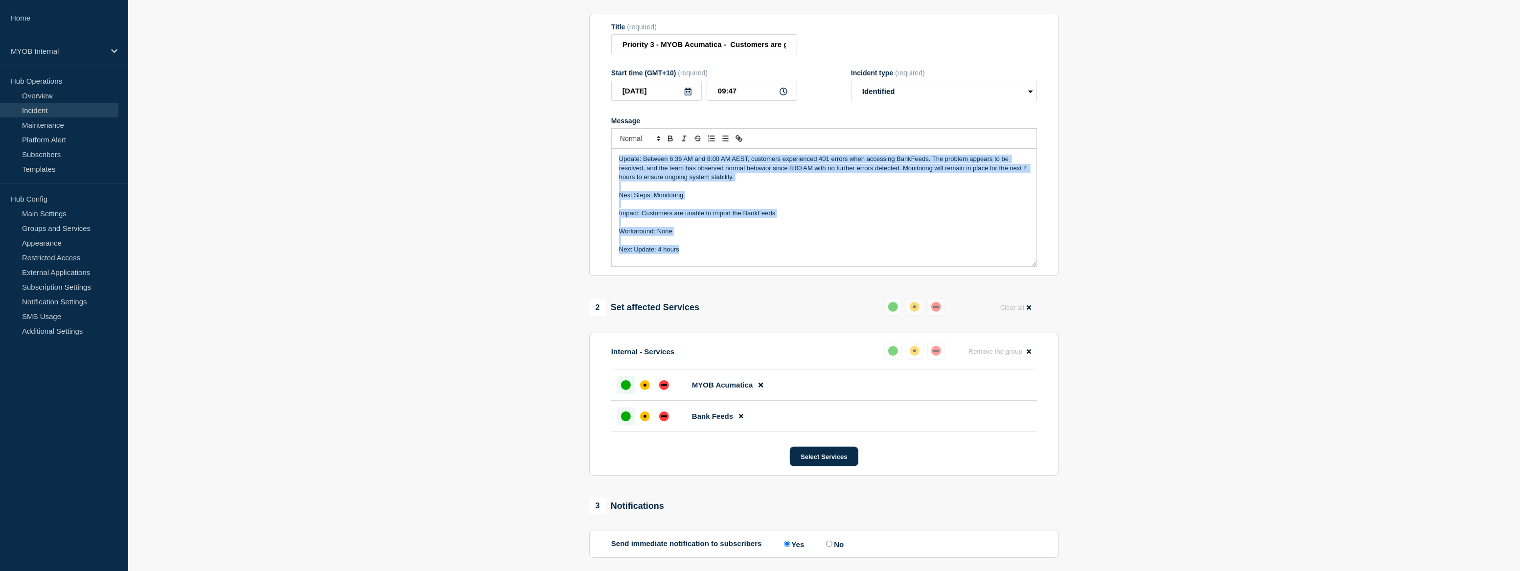
drag, startPoint x: 689, startPoint y: 261, endPoint x: 589, endPoint y: 160, distance: 141.6
click at [589, 160] on section "Title (required) Priority 3 - MYOB Acumatica - Customers are getting error 401 …" at bounding box center [824, 145] width 470 height 263
copy div "Update: Between 6:36 AM and 8:00 AM AEST, customers experienced 401 errors when…"
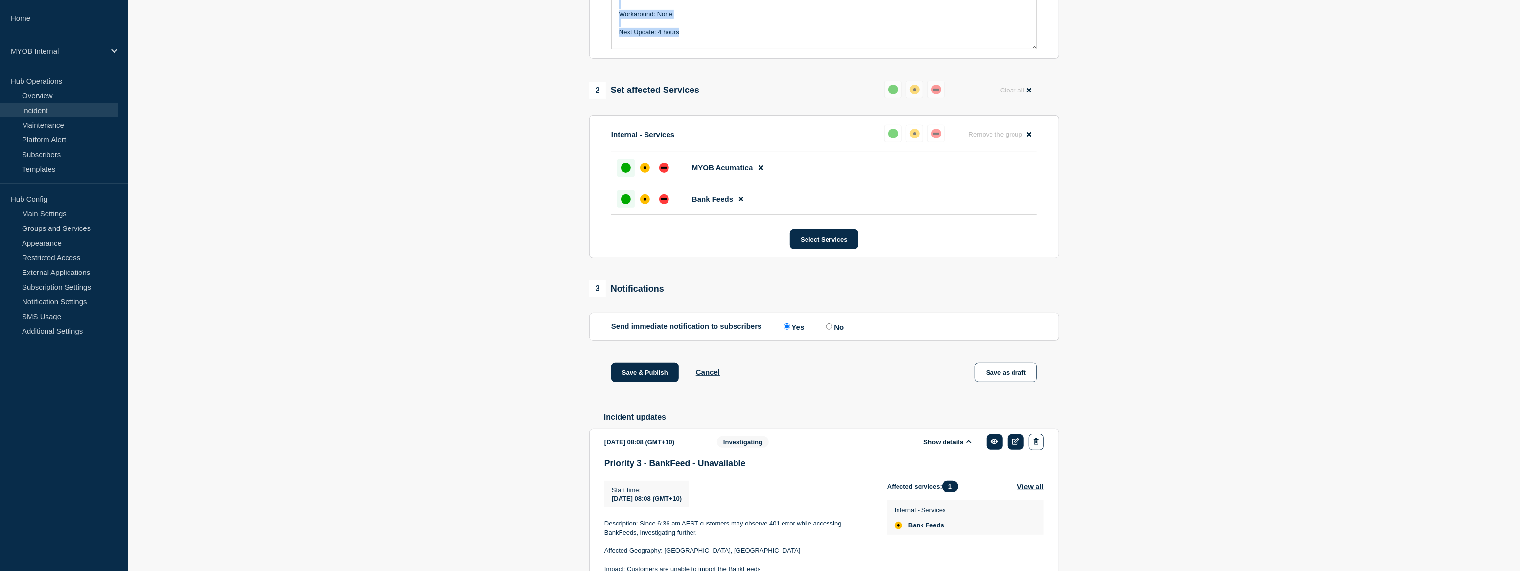
scroll to position [339, 0]
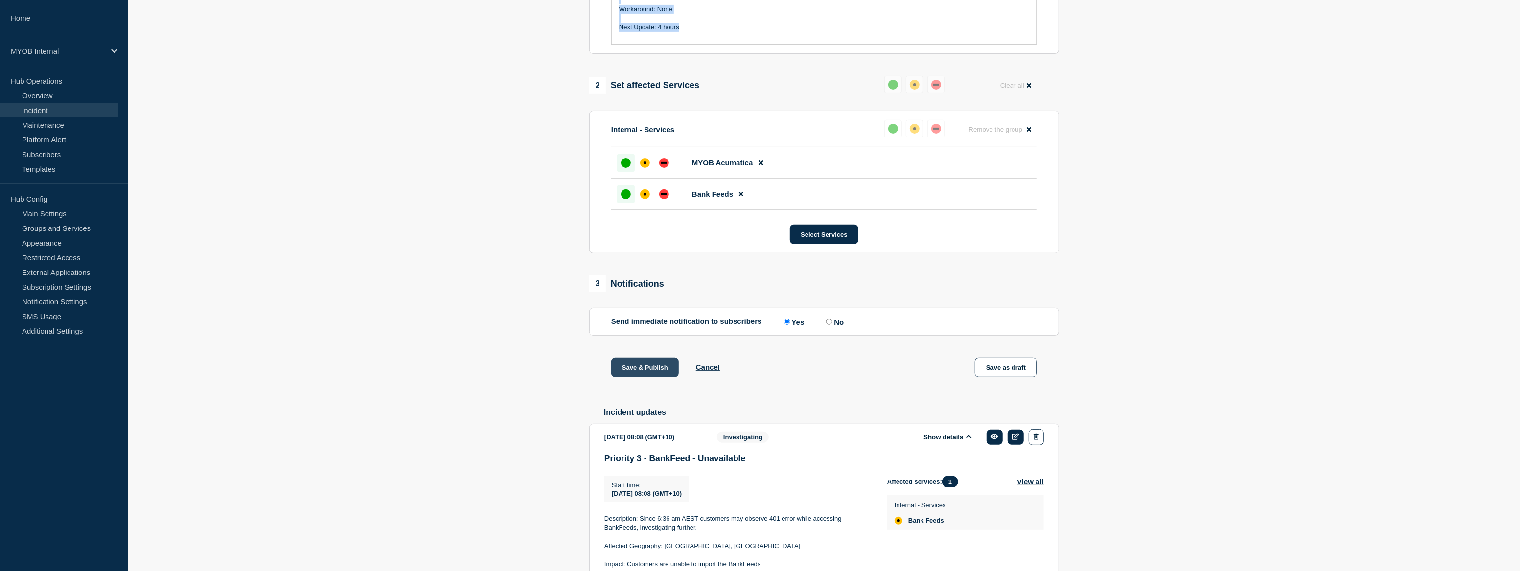
click at [660, 377] on button "Save & Publish" at bounding box center [645, 368] width 68 height 20
